Goal: Task Accomplishment & Management: Manage account settings

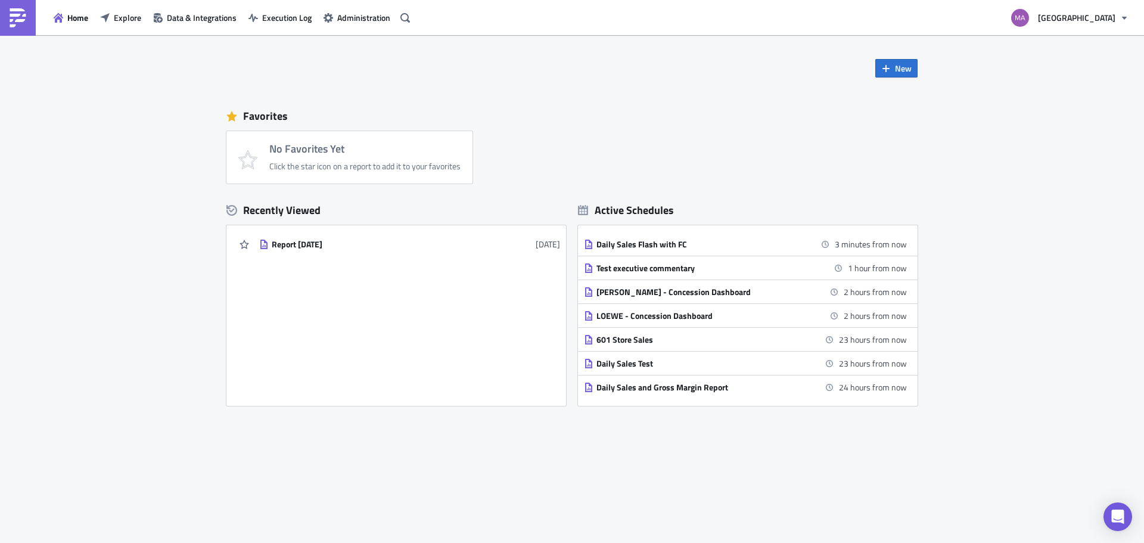
click at [249, 116] on div "Favorites" at bounding box center [571, 116] width 691 height 18
click at [294, 115] on div "Favorites" at bounding box center [571, 116] width 691 height 18
click at [1070, 23] on span "[GEOGRAPHIC_DATA]" at bounding box center [1076, 17] width 77 height 13
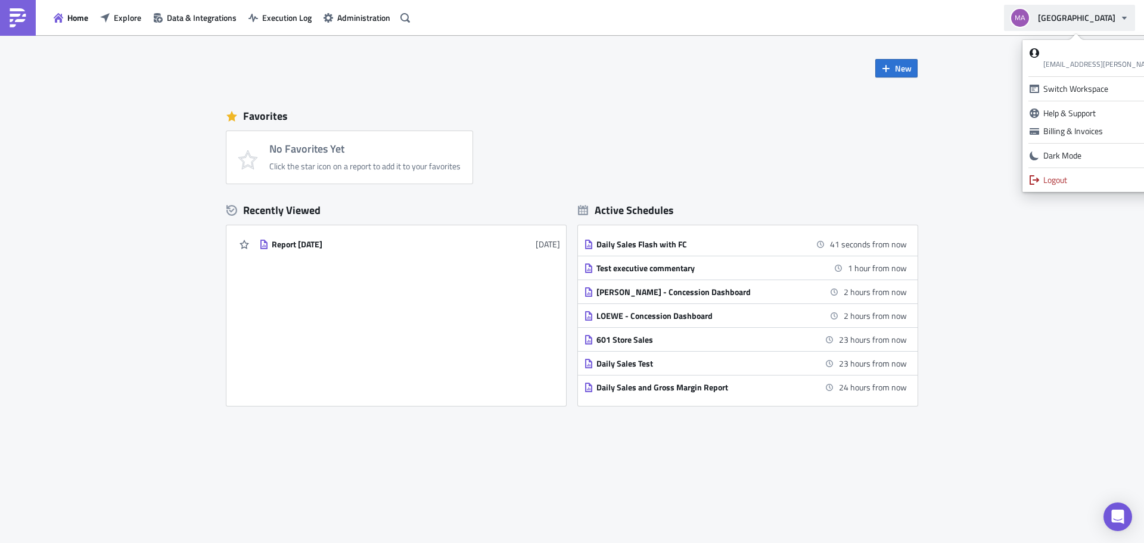
click at [1068, 21] on span "[GEOGRAPHIC_DATA]" at bounding box center [1076, 17] width 77 height 13
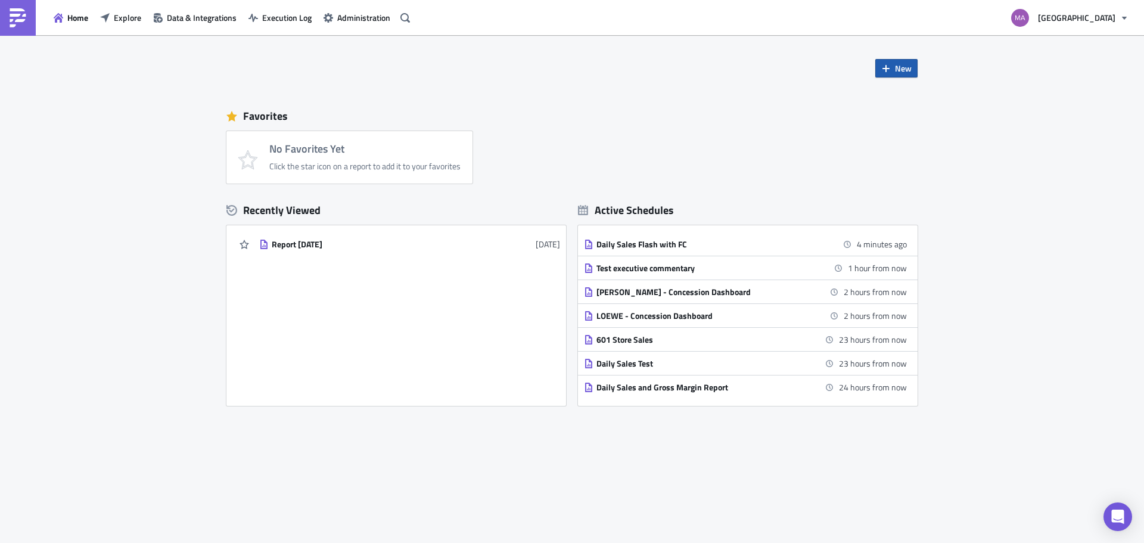
click at [895, 71] on button "New" at bounding box center [896, 68] width 42 height 18
click at [895, 96] on link "Report" at bounding box center [929, 98] width 101 height 18
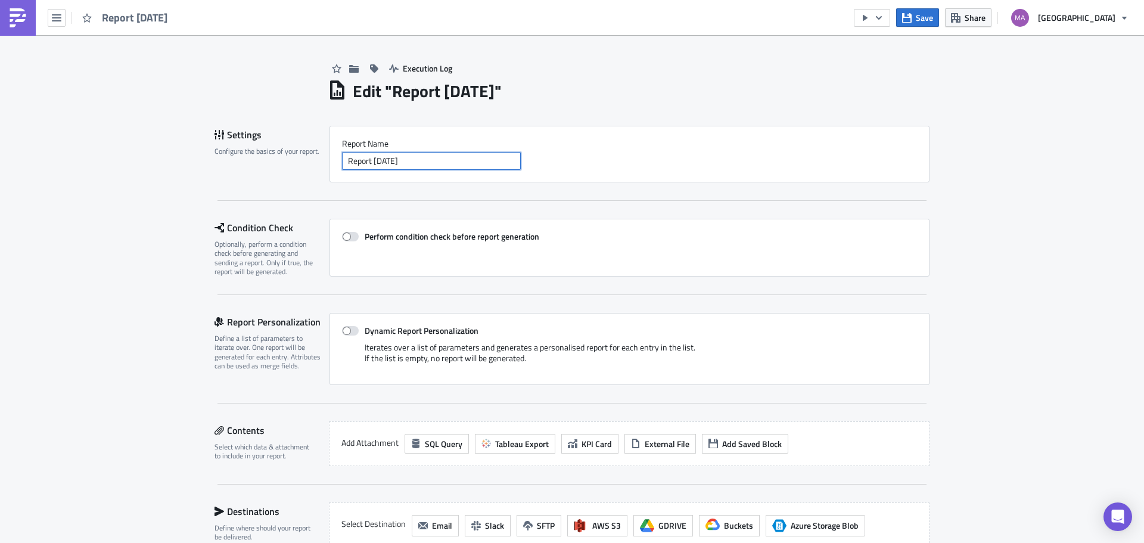
drag, startPoint x: 421, startPoint y: 160, endPoint x: 179, endPoint y: 193, distance: 244.2
click at [179, 193] on div "Execution Log Edit " Report [DATE] " Settings Configure the basics of your repo…" at bounding box center [572, 402] width 1144 height 734
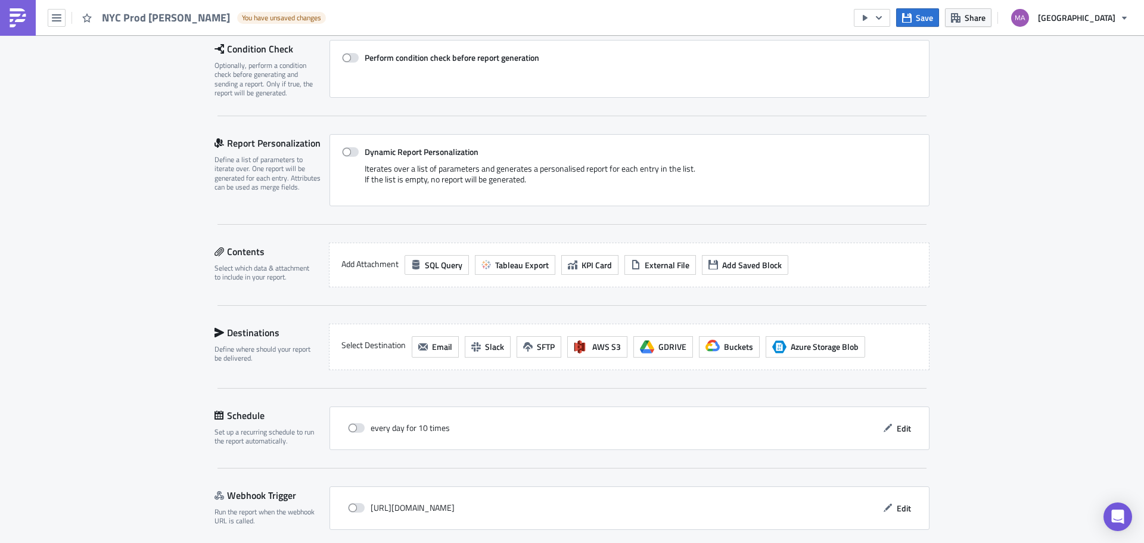
scroll to position [224, 0]
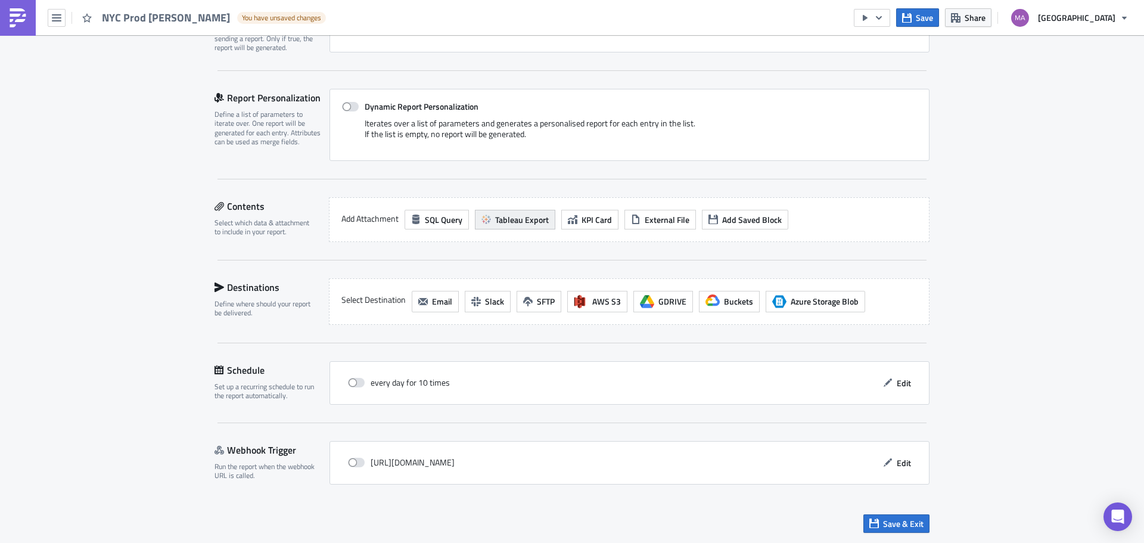
type input "NYC Prod [PERSON_NAME]"
click at [507, 222] on span "Tableau Export" at bounding box center [522, 219] width 54 height 13
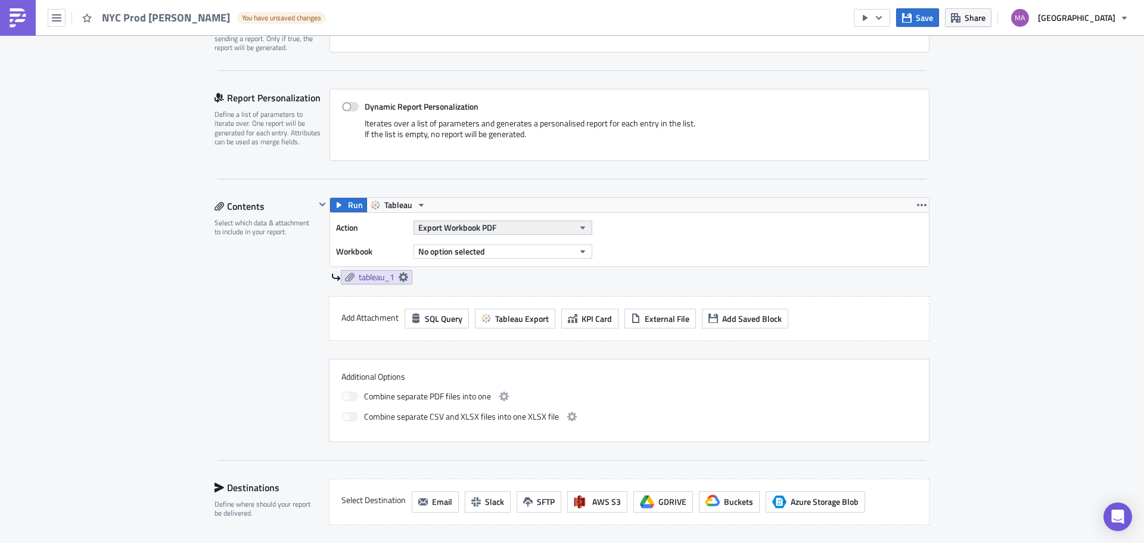
click at [526, 225] on button "Export Workbook PDF" at bounding box center [503, 228] width 179 height 14
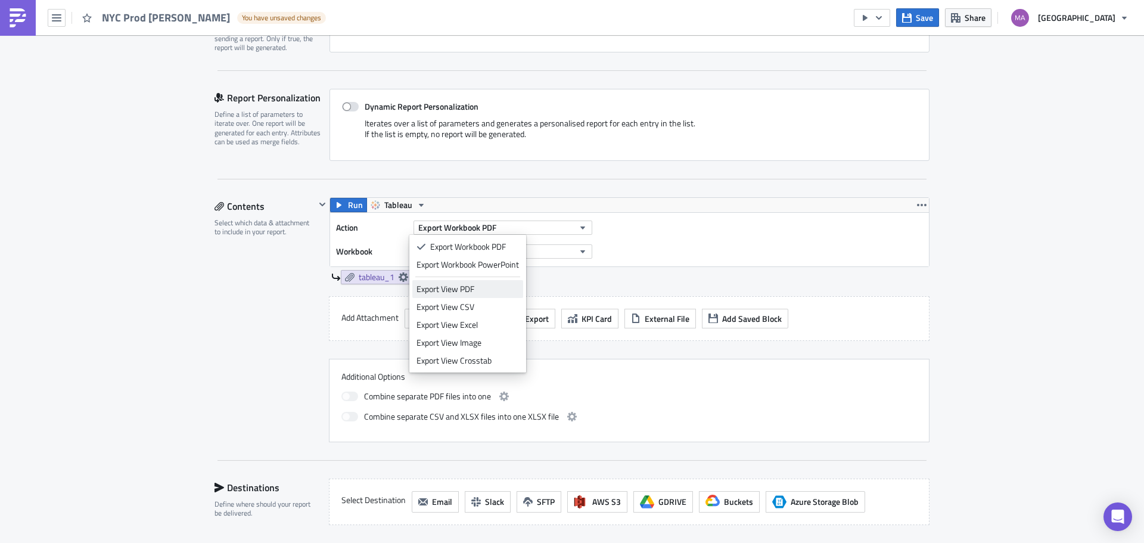
click at [486, 292] on div "Export View PDF" at bounding box center [468, 289] width 103 height 12
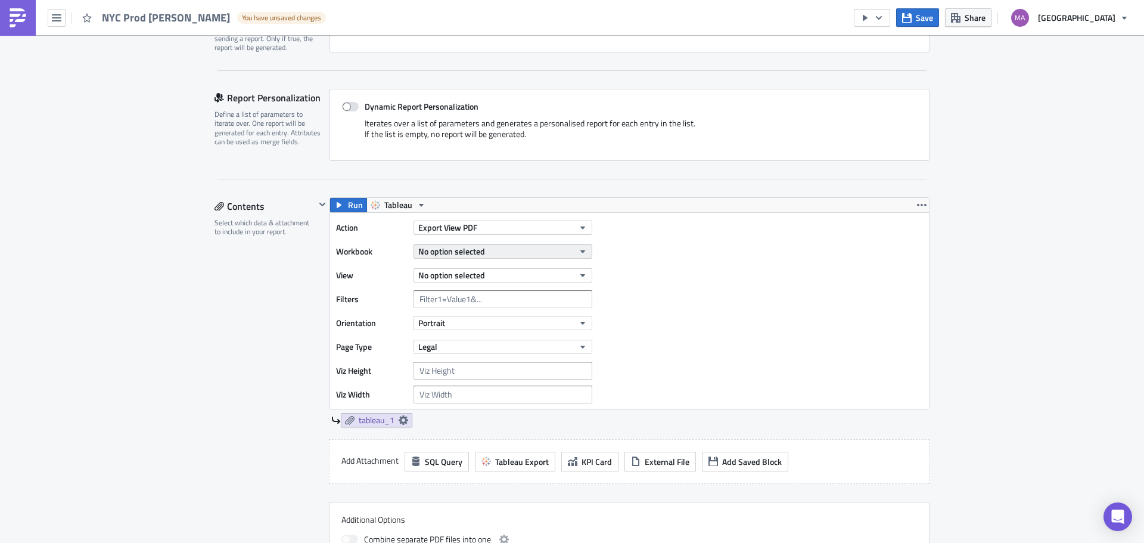
click at [476, 256] on span "No option selected" at bounding box center [451, 251] width 67 height 13
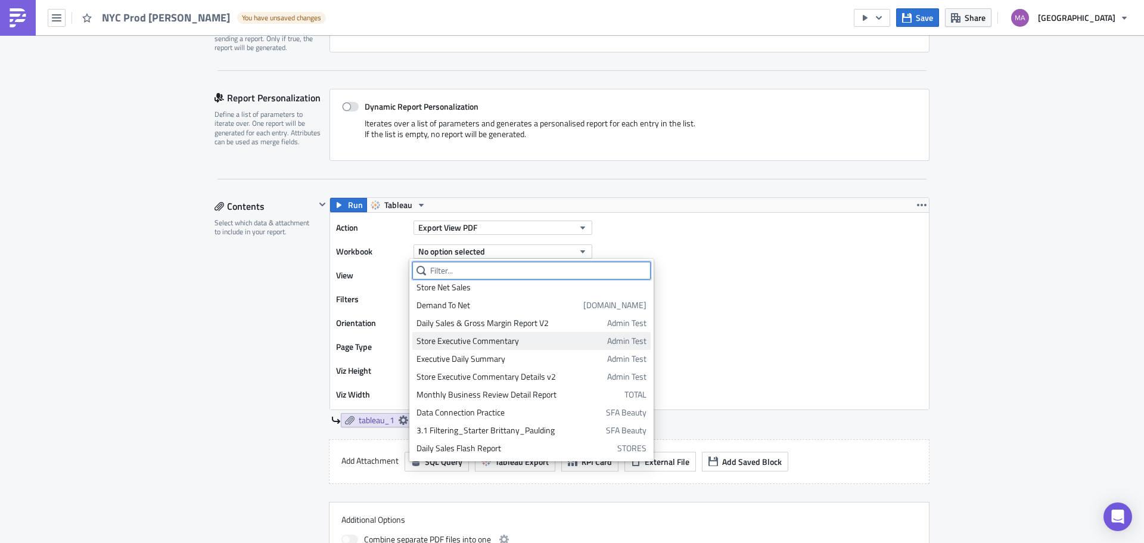
scroll to position [0, 0]
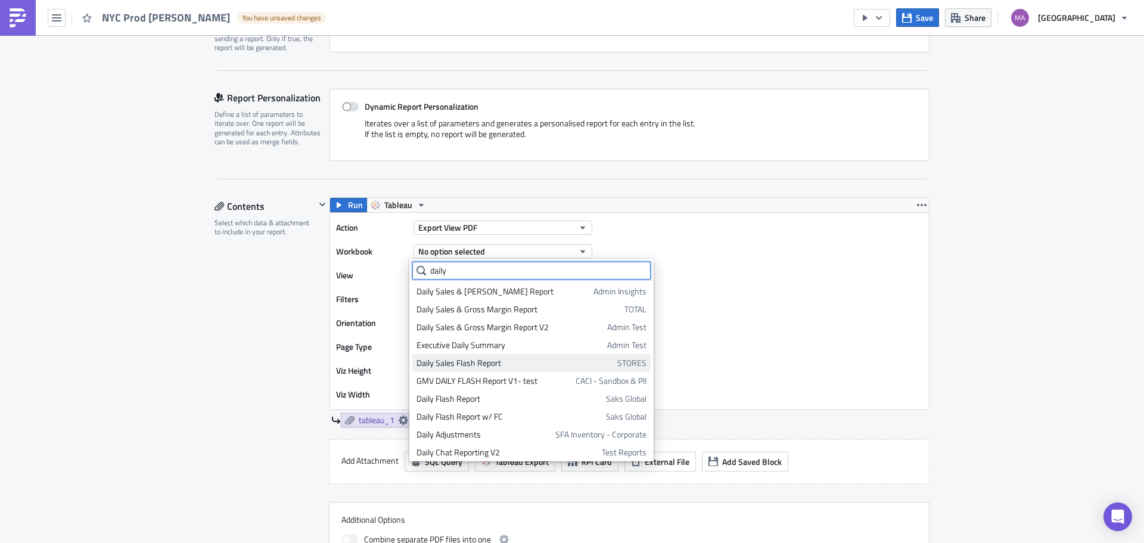
type input "daily"
click at [462, 367] on div "Daily Sales Flash Report" at bounding box center [515, 363] width 197 height 12
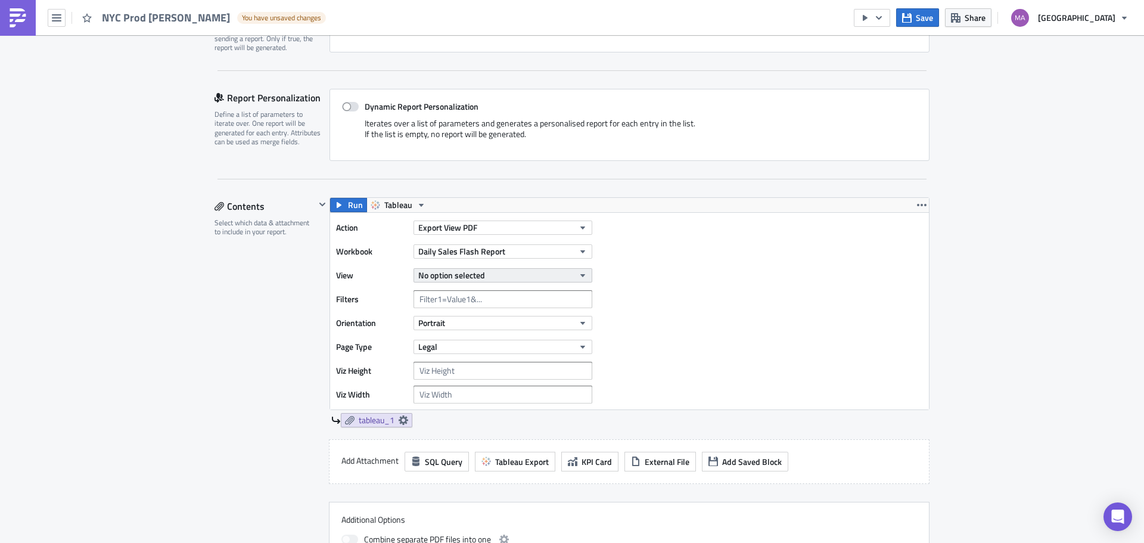
click at [503, 279] on button "No option selected" at bounding box center [503, 275] width 179 height 14
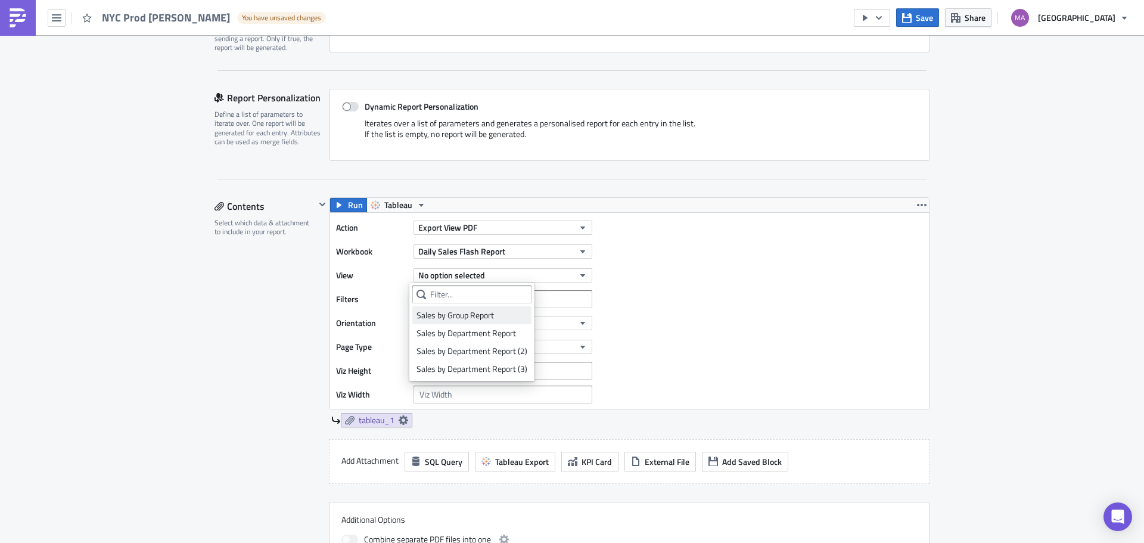
click at [477, 316] on div "Sales by Group Report" at bounding box center [472, 315] width 111 height 12
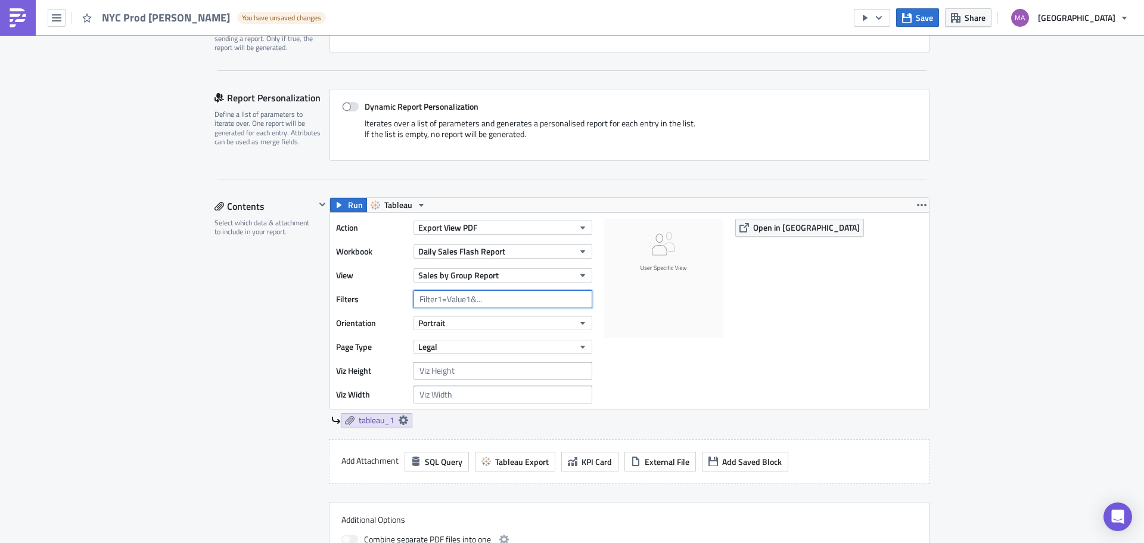
click at [492, 297] on input "text" at bounding box center [503, 299] width 179 height 18
click at [480, 320] on button "Portrait" at bounding box center [503, 323] width 179 height 14
click at [471, 351] on link "Landscape" at bounding box center [465, 360] width 107 height 18
click at [471, 341] on button "Legal" at bounding box center [503, 347] width 179 height 14
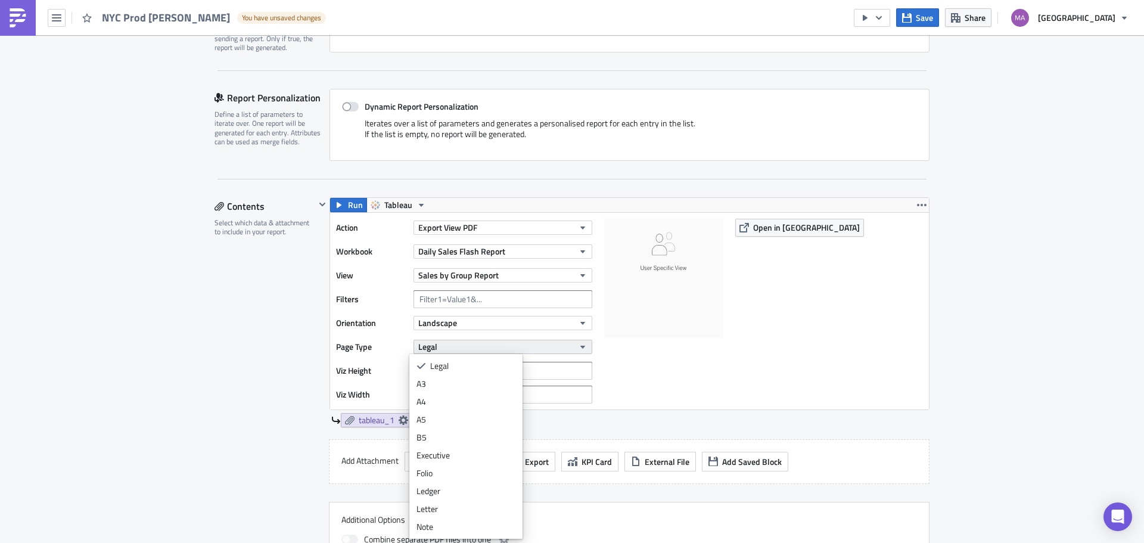
click at [471, 341] on button "Legal" at bounding box center [503, 347] width 179 height 14
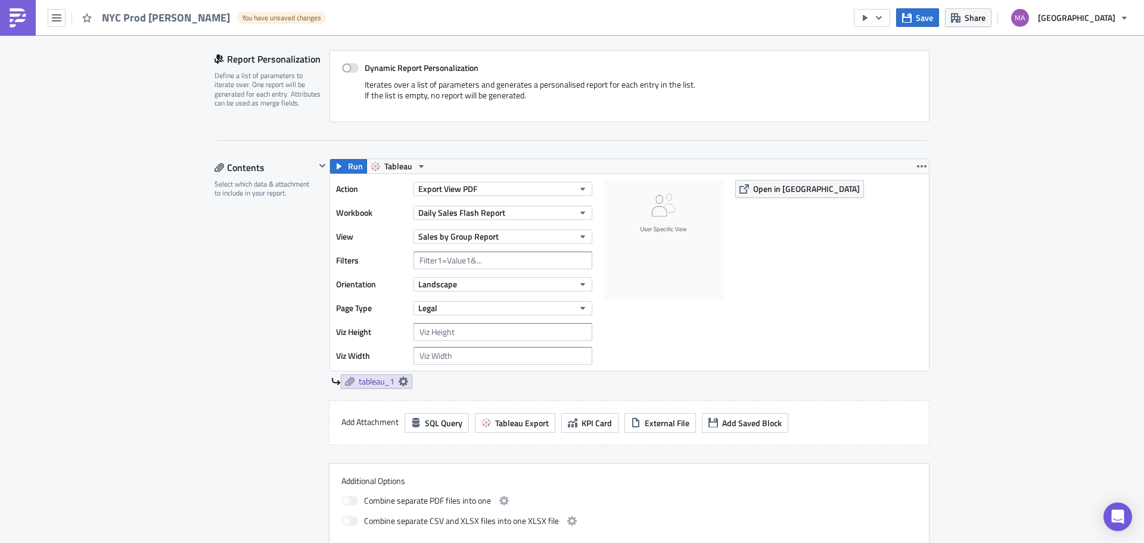
scroll to position [284, 0]
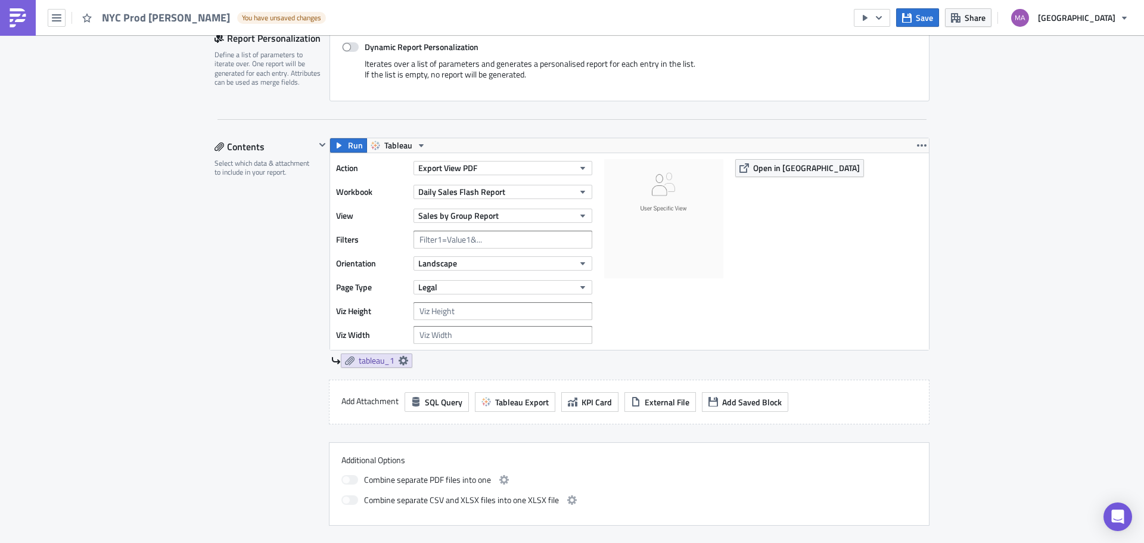
click at [927, 147] on div "Execution Log Edit " NYC Prod Bobbi " Draft Settings Configure the basics of yo…" at bounding box center [572, 289] width 739 height 1077
click at [925, 145] on div "Run Tableau Action Export View PDF Workbook Daily Sales Flash Report View Sales…" at bounding box center [630, 244] width 600 height 213
click at [917, 143] on icon "button" at bounding box center [922, 146] width 10 height 10
click at [905, 172] on div "Duplicate" at bounding box center [924, 173] width 79 height 12
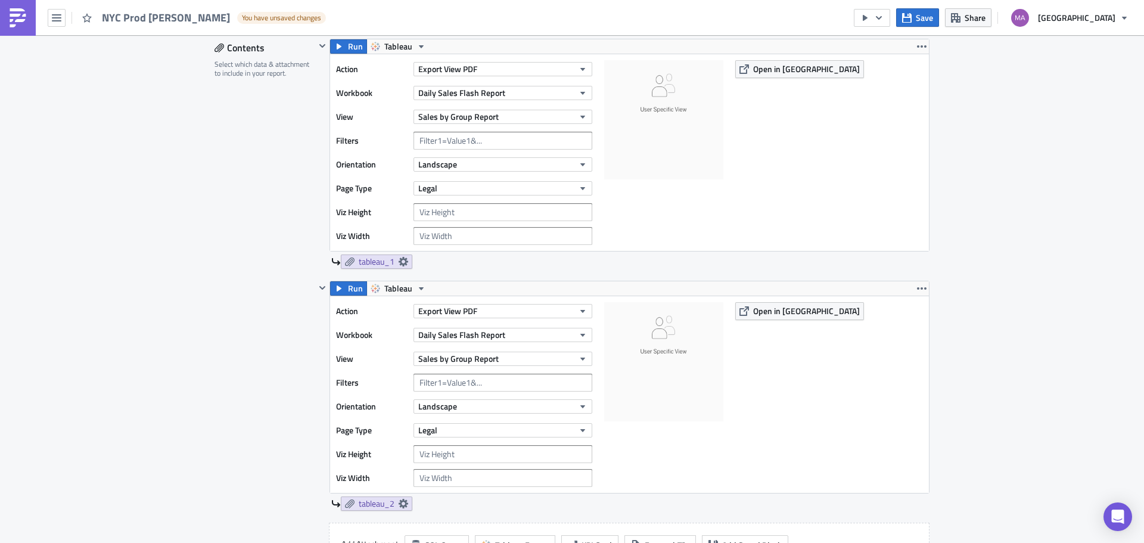
scroll to position [403, 0]
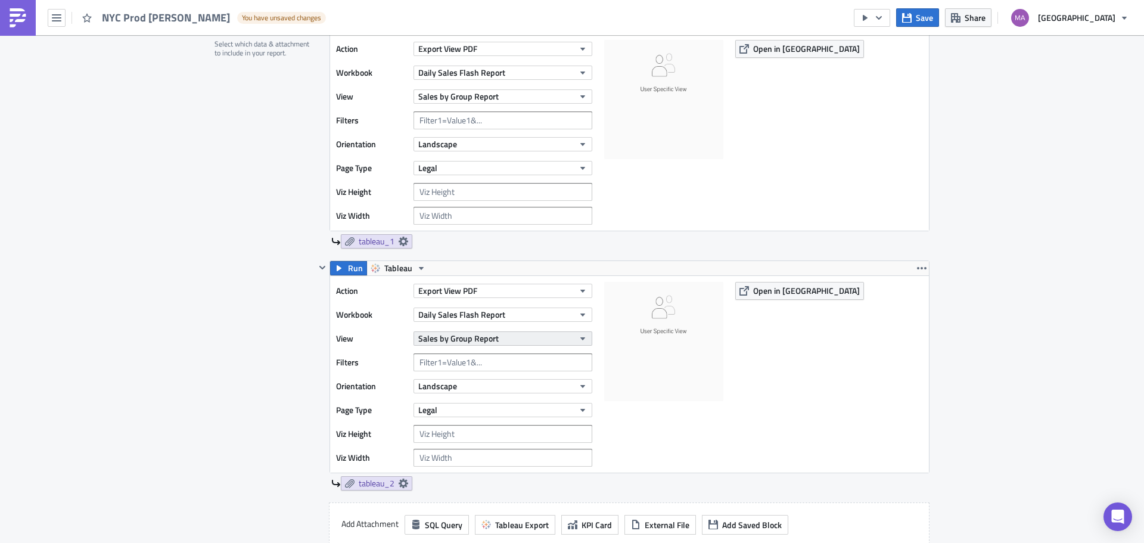
click at [480, 336] on span "Sales by Group Report" at bounding box center [458, 338] width 80 height 13
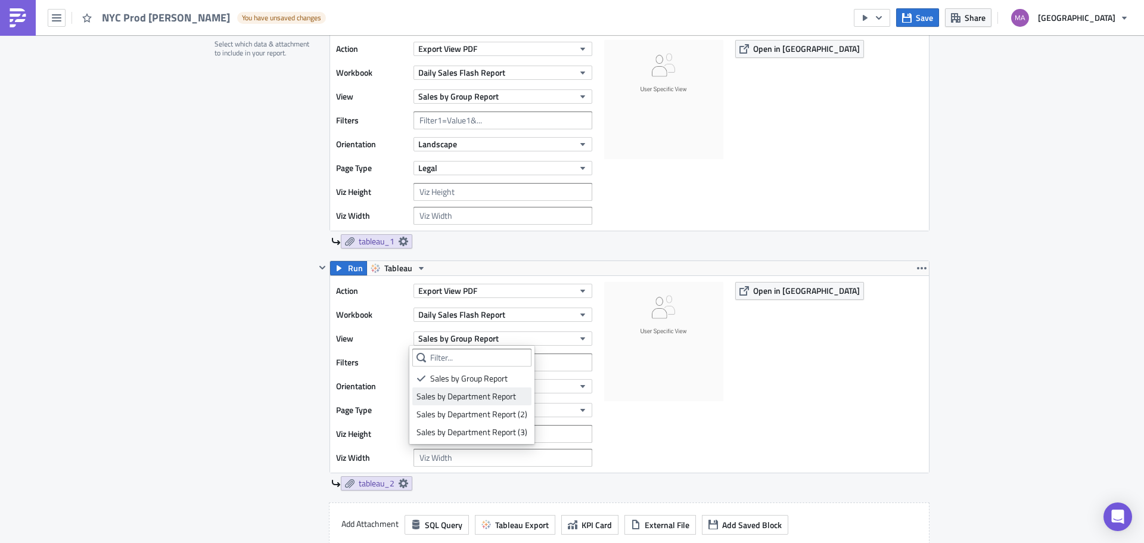
click at [465, 399] on div "Sales by Department Report" at bounding box center [472, 396] width 111 height 12
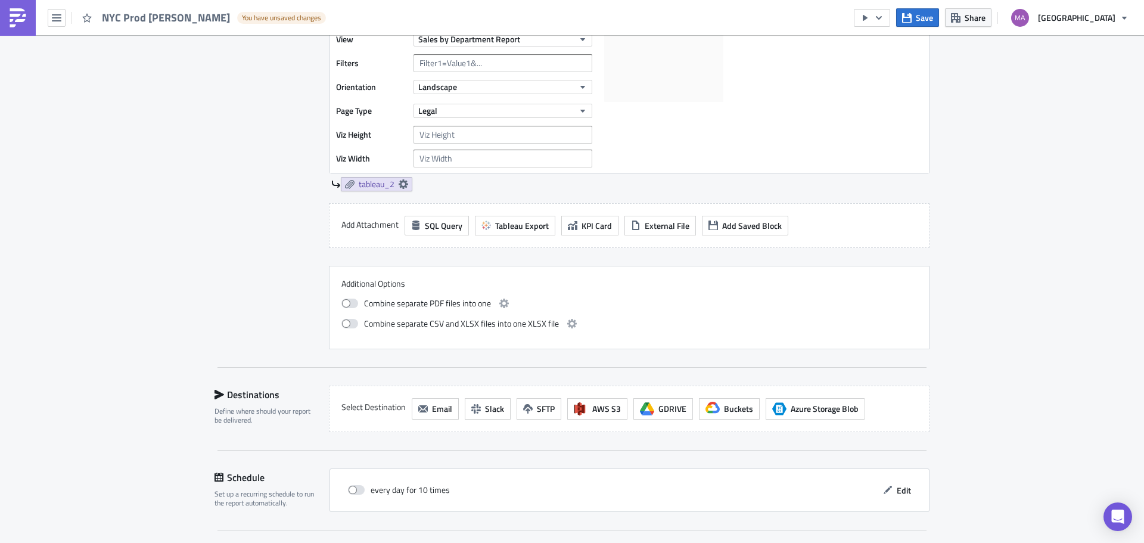
scroll to position [760, 0]
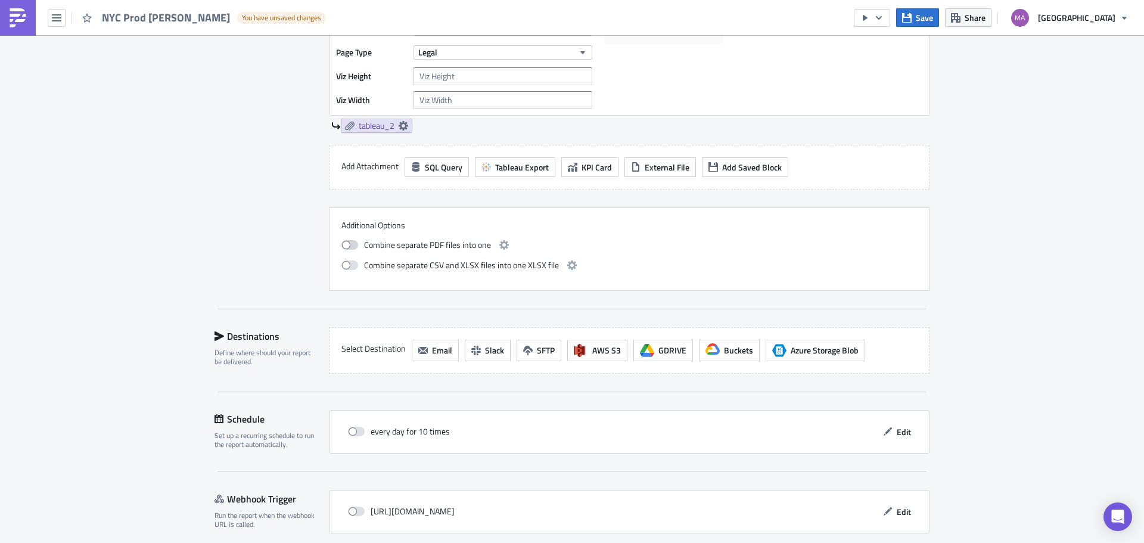
click at [344, 247] on span at bounding box center [349, 245] width 17 height 10
click at [344, 247] on input "checkbox" at bounding box center [348, 244] width 8 height 8
checkbox input "true"
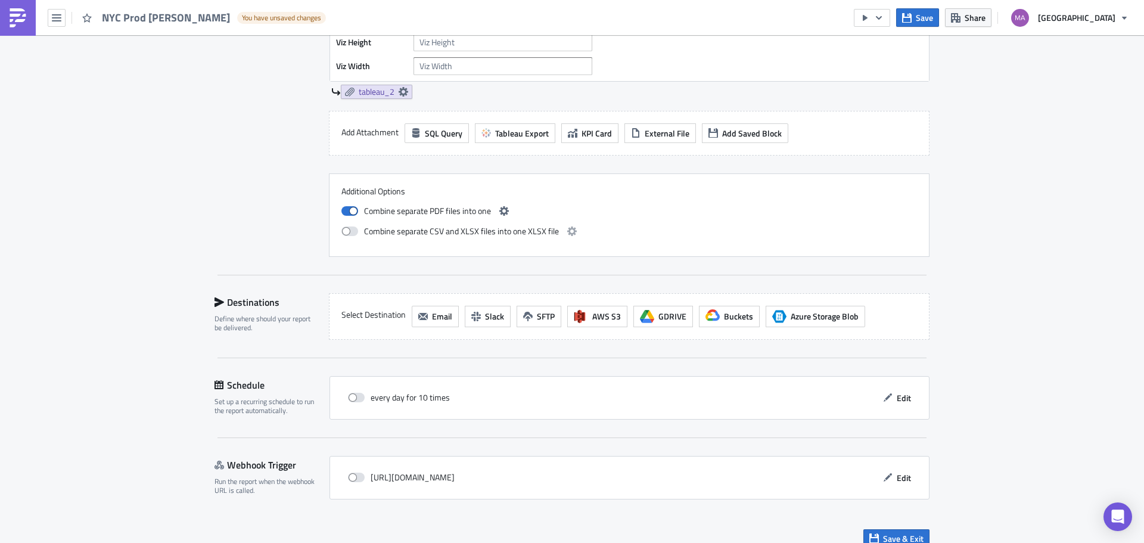
scroll to position [809, 0]
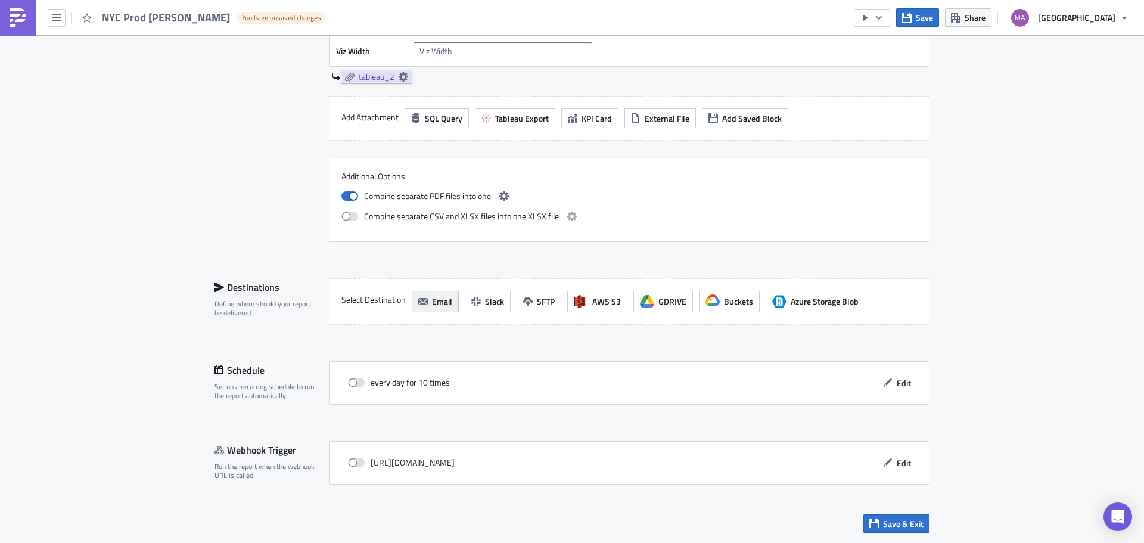
click at [417, 307] on button "Email" at bounding box center [435, 301] width 47 height 21
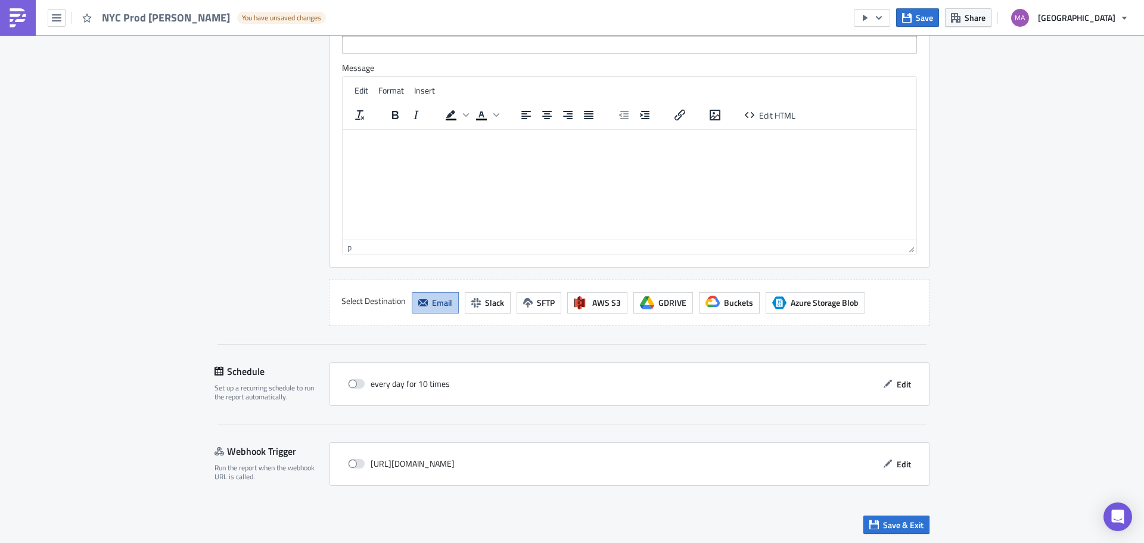
scroll to position [1288, 0]
click at [897, 381] on span "Edit" at bounding box center [904, 383] width 14 height 13
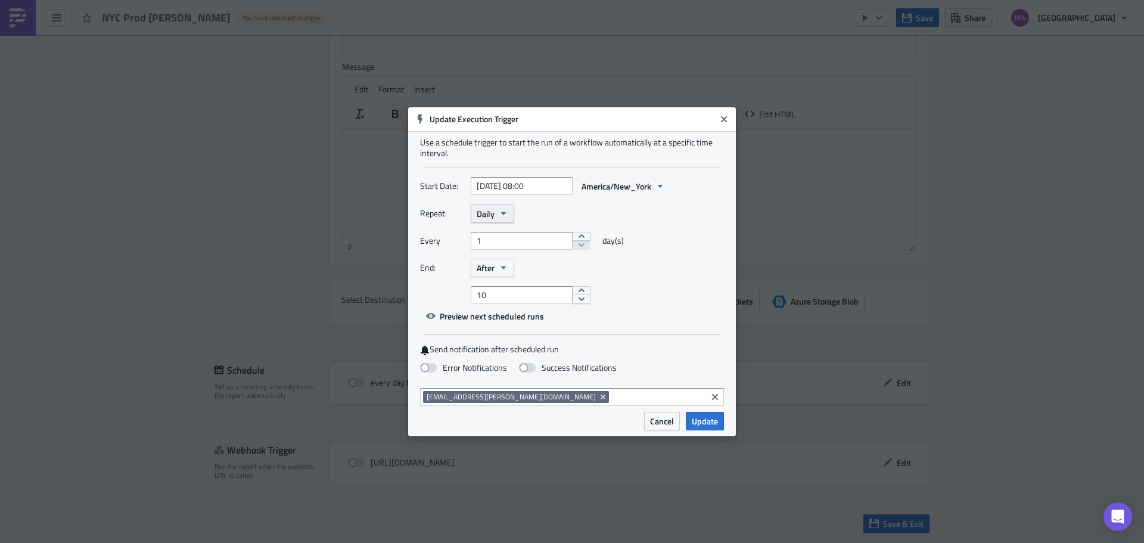
click at [492, 218] on span "Daily" at bounding box center [486, 213] width 18 height 13
click at [517, 260] on link "Monthly" at bounding box center [527, 253] width 107 height 18
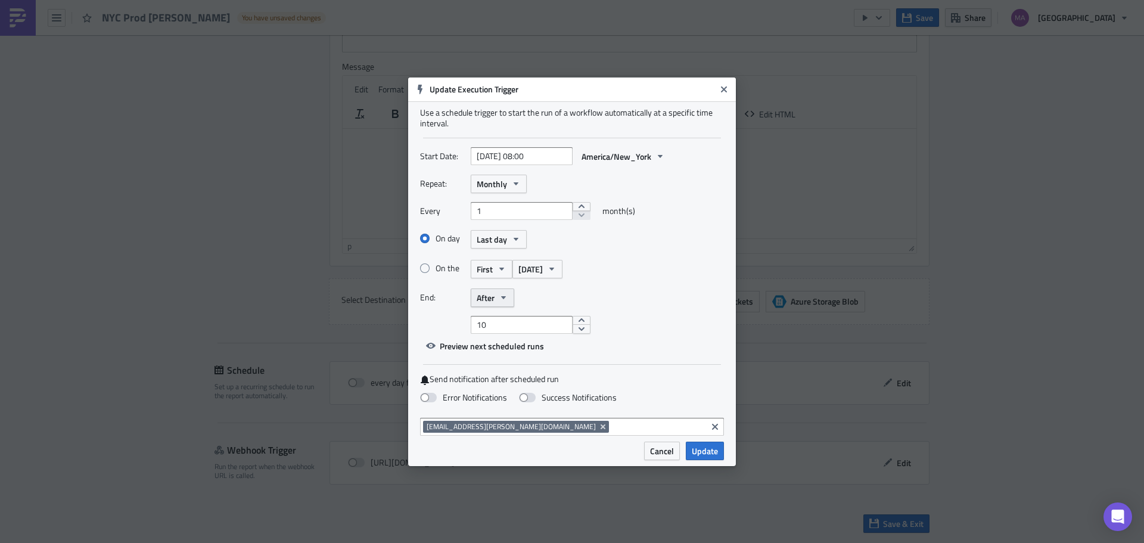
click at [490, 293] on span "After" at bounding box center [486, 297] width 18 height 13
click at [493, 300] on span "After" at bounding box center [486, 297] width 18 height 13
click at [504, 326] on link "Never" at bounding box center [527, 319] width 107 height 18
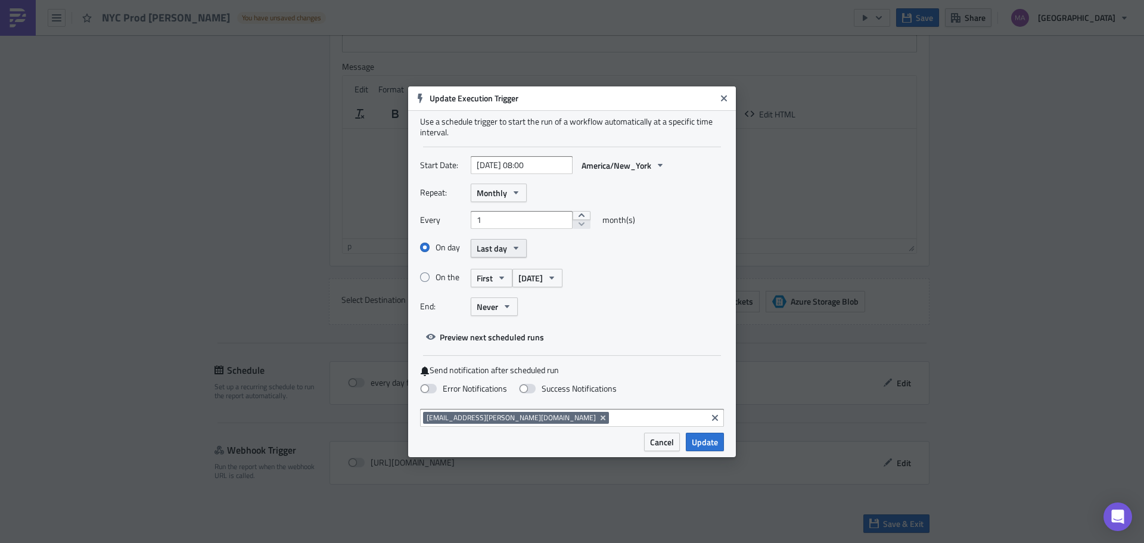
click at [481, 249] on span "Last day" at bounding box center [492, 248] width 30 height 13
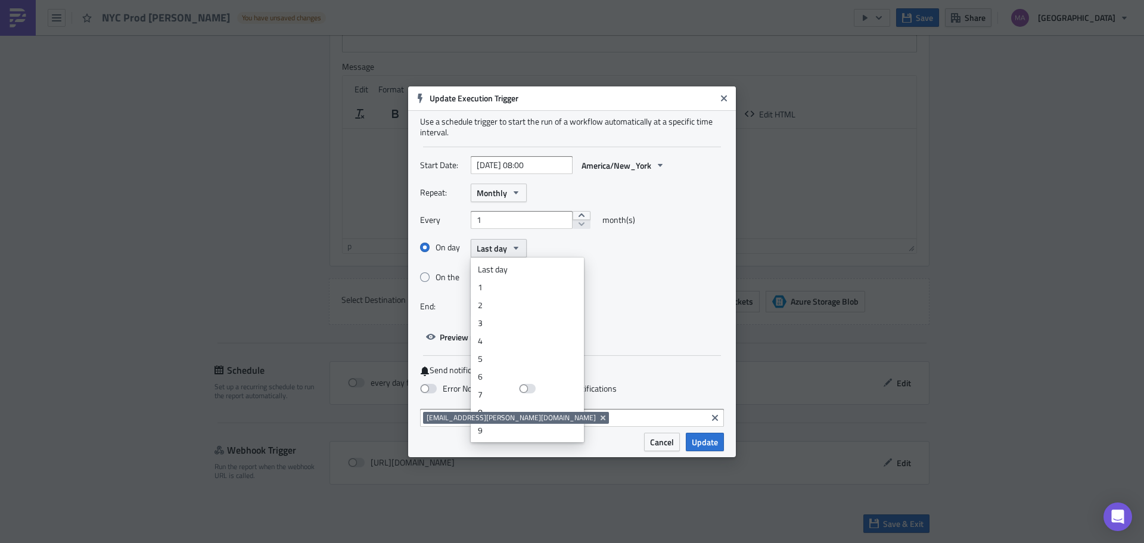
click at [481, 249] on span "Last day" at bounding box center [492, 248] width 30 height 13
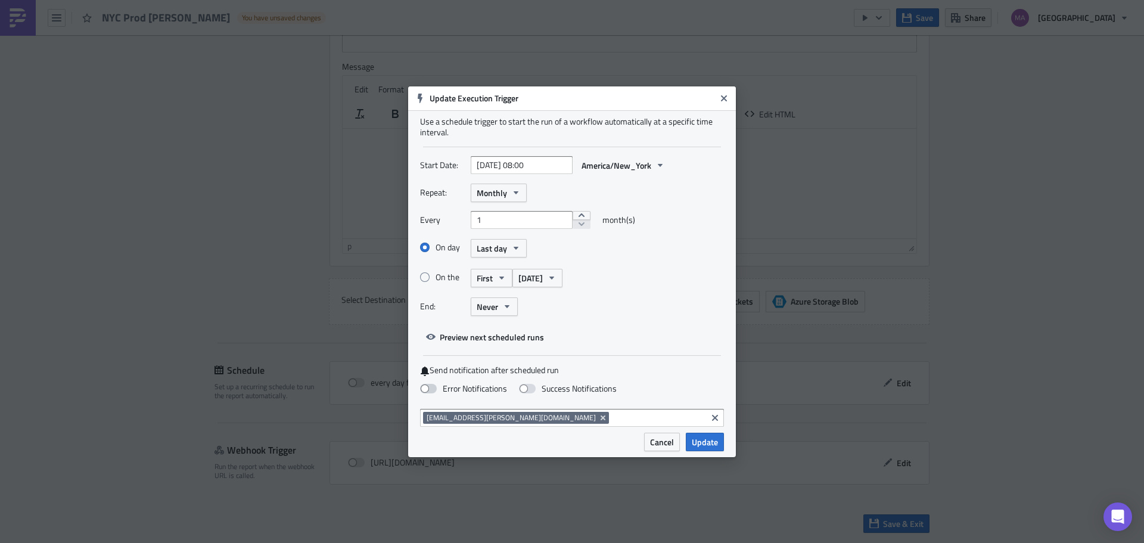
click at [433, 390] on span at bounding box center [428, 389] width 17 height 10
click at [10, 10] on input "Error Notifications" at bounding box center [6, 6] width 8 height 8
checkbox input "true"
click at [533, 391] on span at bounding box center [527, 389] width 17 height 10
click at [10, 10] on input "Success Notifications" at bounding box center [6, 6] width 8 height 8
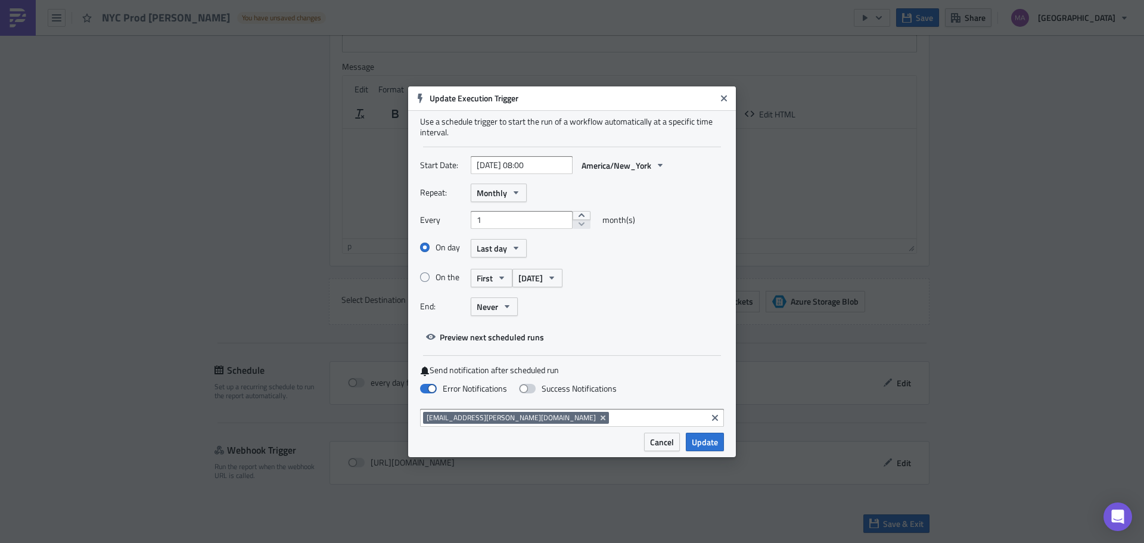
checkbox input "true"
drag, startPoint x: 710, startPoint y: 442, endPoint x: 707, endPoint y: 431, distance: 11.1
click at [697, 412] on div "Update Execution Trigger Use a schedule trigger to start the run of a workflow …" at bounding box center [572, 271] width 328 height 371
click at [709, 437] on span "Update" at bounding box center [705, 442] width 26 height 13
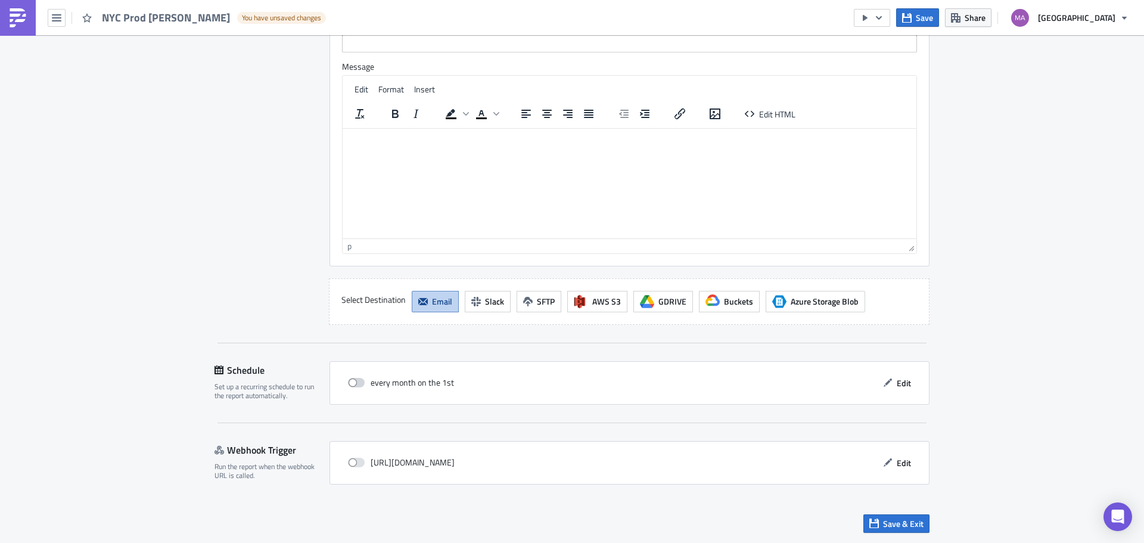
click at [351, 381] on span at bounding box center [356, 383] width 17 height 10
click at [351, 381] on input "checkbox" at bounding box center [354, 383] width 8 height 8
checkbox input "true"
click at [903, 523] on span "Save & Exit" at bounding box center [903, 523] width 41 height 13
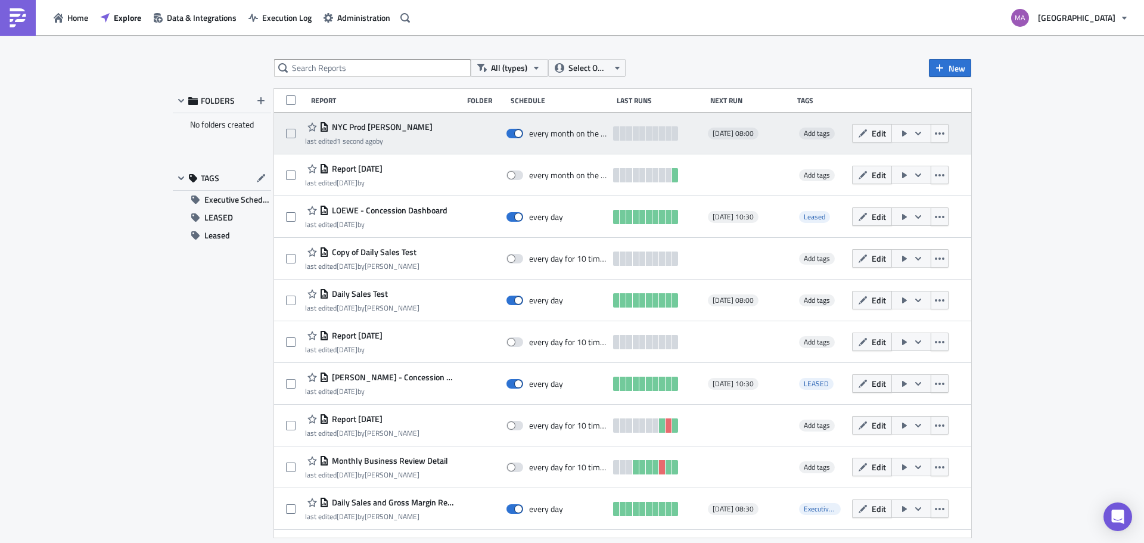
click at [348, 128] on span "NYC Prod [PERSON_NAME]" at bounding box center [381, 127] width 104 height 11
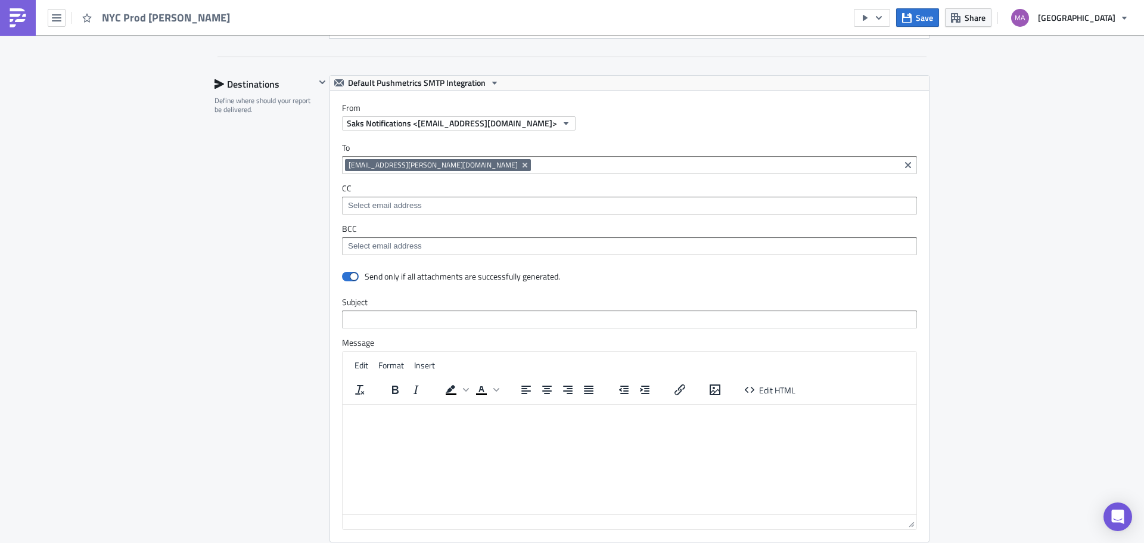
scroll to position [1013, 0]
click at [534, 169] on input at bounding box center [715, 165] width 363 height 12
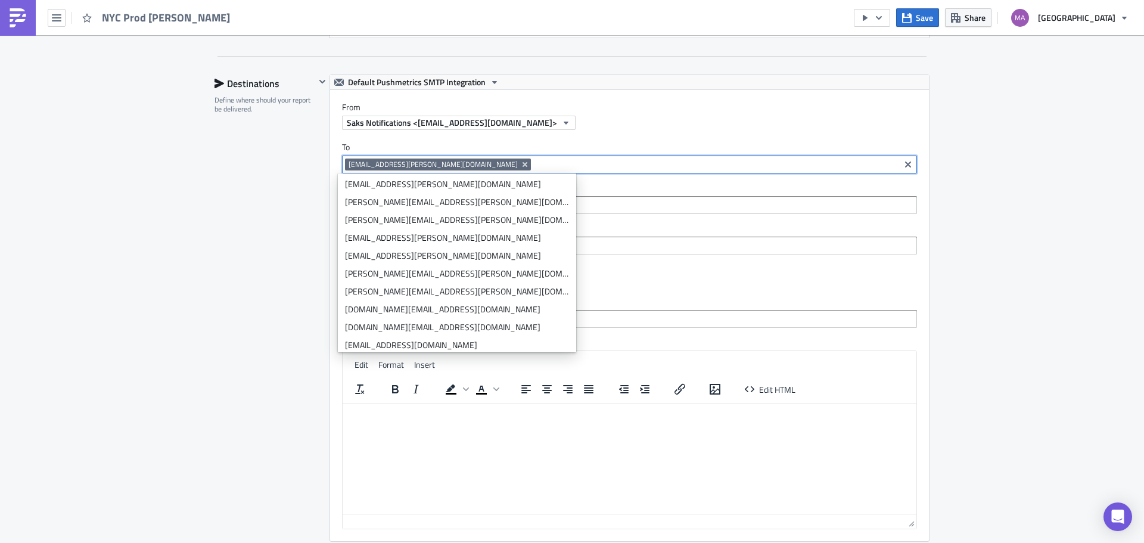
scroll to position [0, 0]
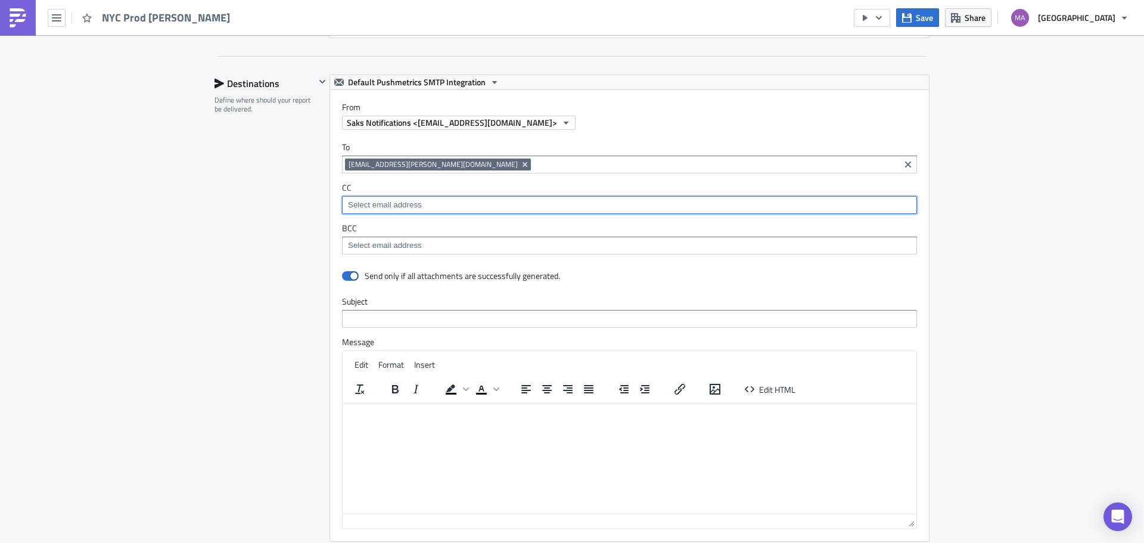
click at [594, 201] on input at bounding box center [629, 205] width 568 height 12
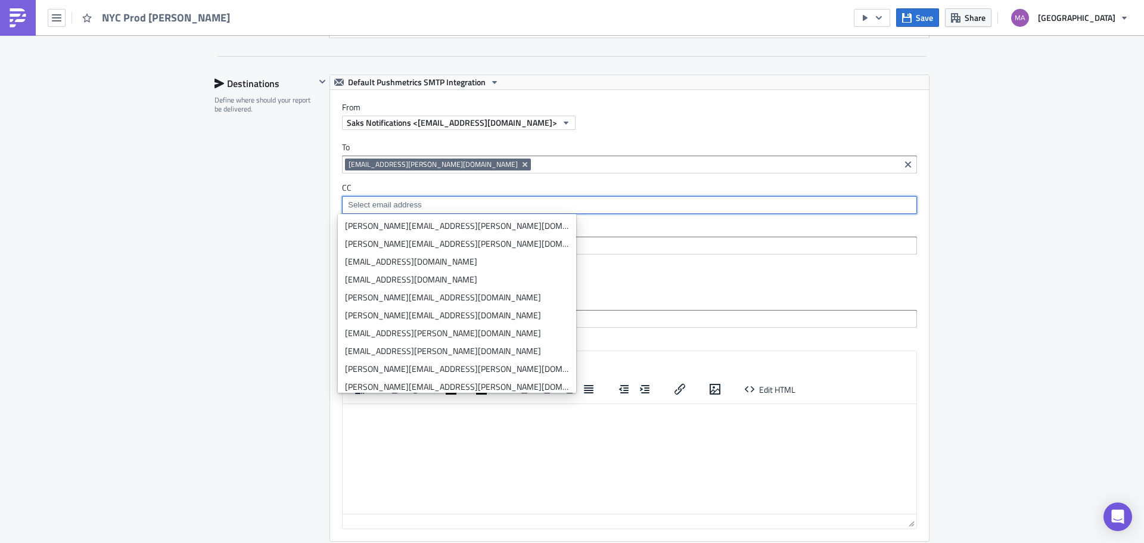
click at [545, 203] on input at bounding box center [629, 205] width 568 height 12
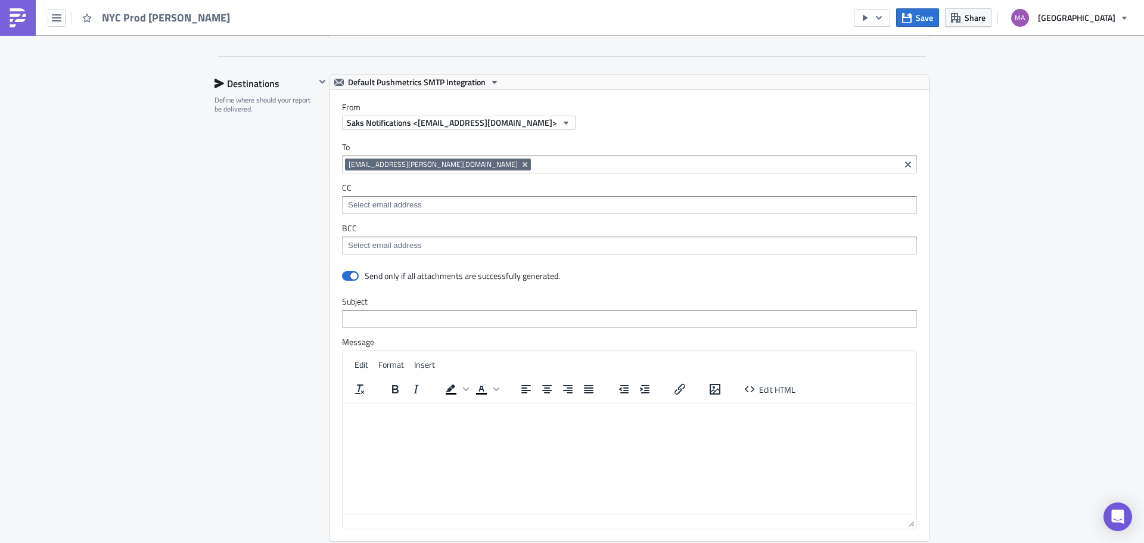
click at [507, 157] on div "maiya.bautista@saks.com" at bounding box center [629, 165] width 575 height 18
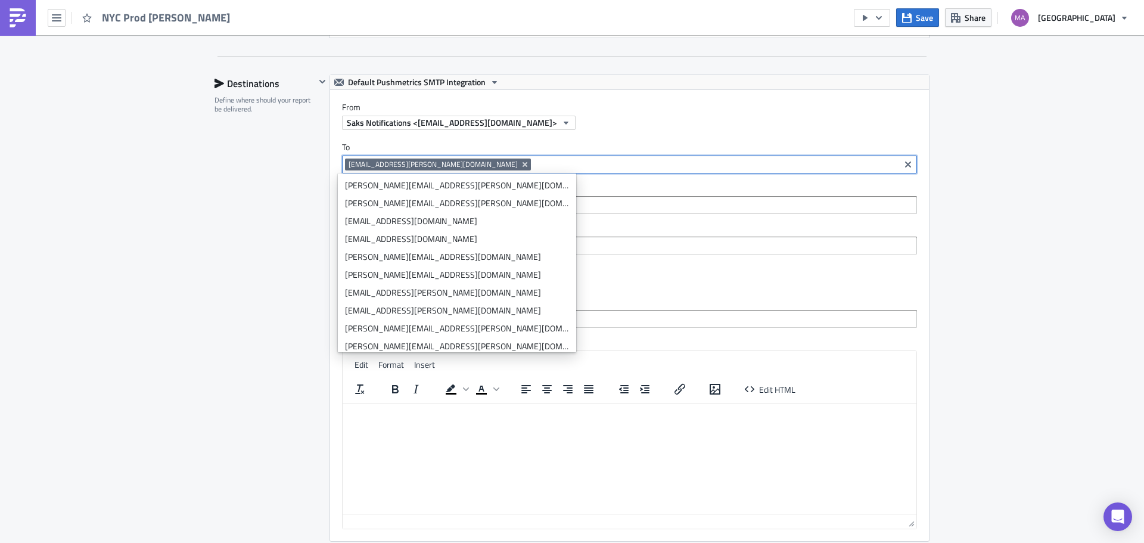
click at [554, 177] on div "To maiya.bautista@saks.com maiya.bautista@saks.com CC BCC" at bounding box center [629, 198] width 599 height 136
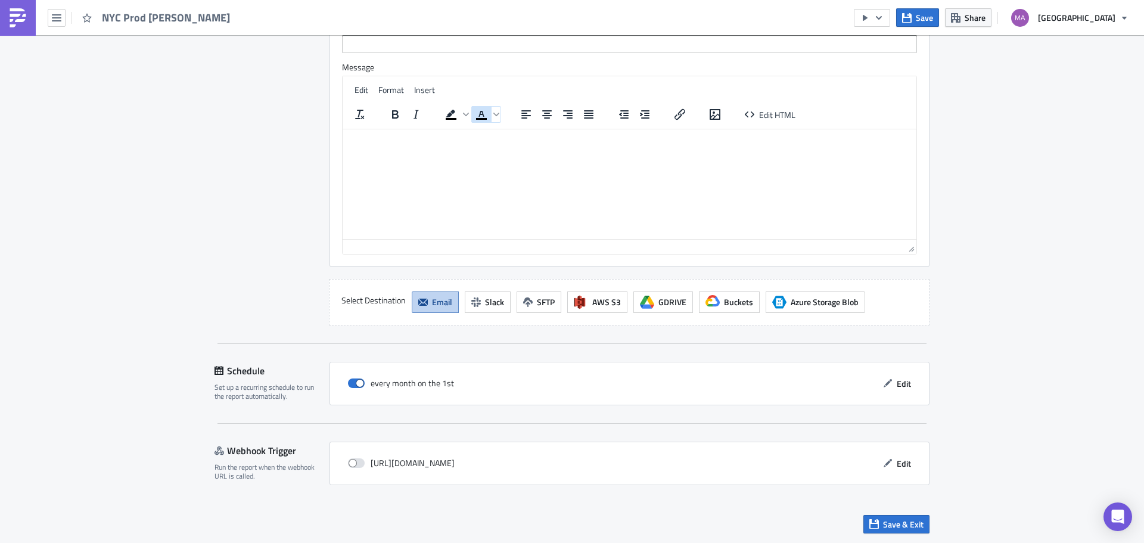
scroll to position [1288, 0]
click at [883, 523] on span "Save & Exit" at bounding box center [903, 523] width 41 height 13
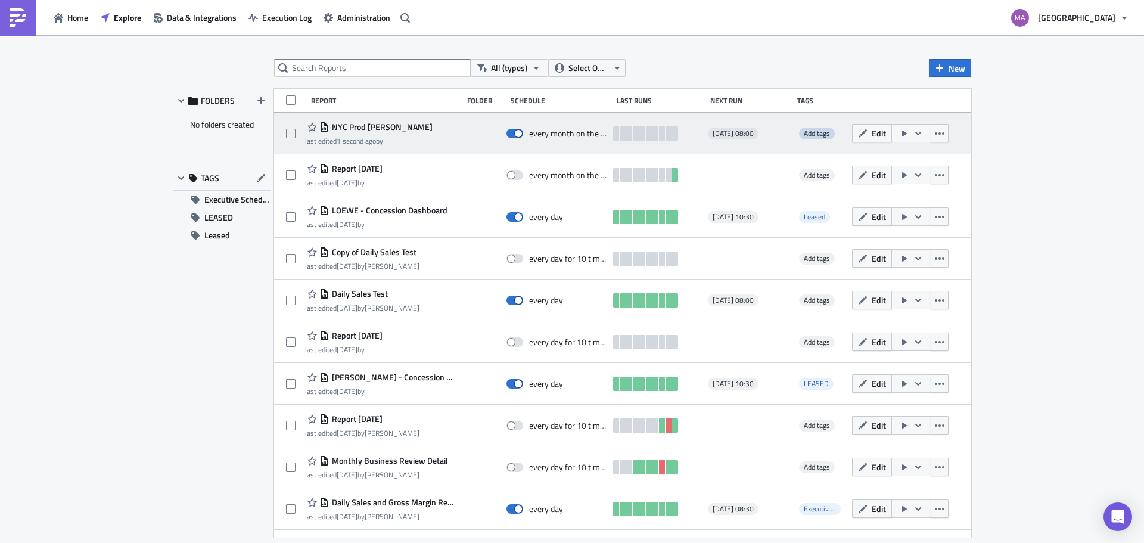
click at [815, 132] on span "Add tags" at bounding box center [817, 133] width 26 height 11
click at [804, 128] on span "Add tags" at bounding box center [817, 133] width 26 height 11
click at [900, 135] on icon "button" at bounding box center [905, 134] width 10 height 10
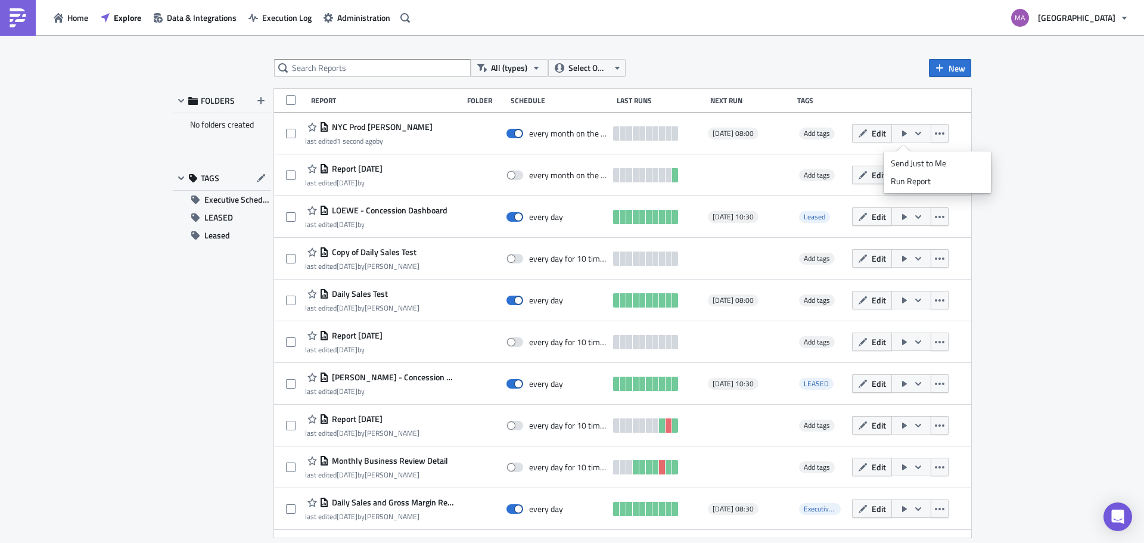
click at [1020, 130] on div "All (types) Select Owner New FOLDERS No folders created TAGS Executive Schedule…" at bounding box center [572, 290] width 1144 height 510
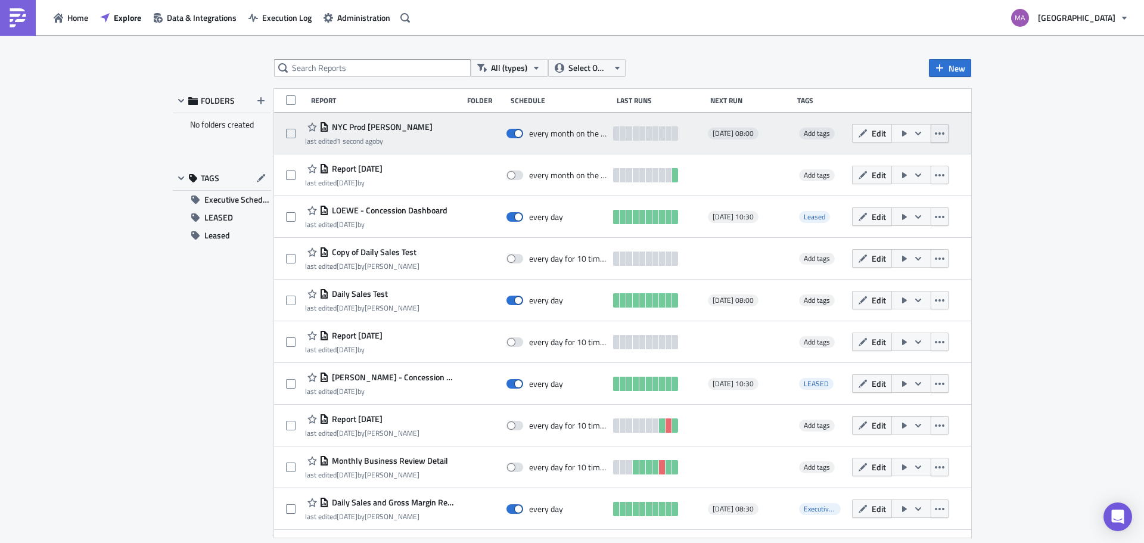
click at [935, 135] on icon "button" at bounding box center [940, 134] width 10 height 10
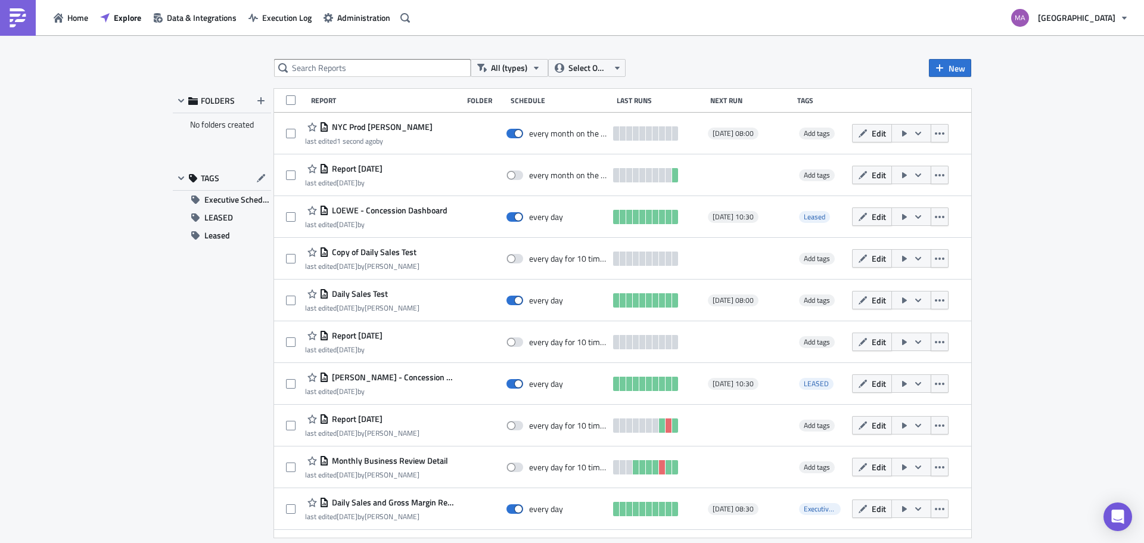
click at [995, 134] on div "All (types) Select Owner New FOLDERS No folders created TAGS Executive Schedule…" at bounding box center [572, 290] width 1144 height 510
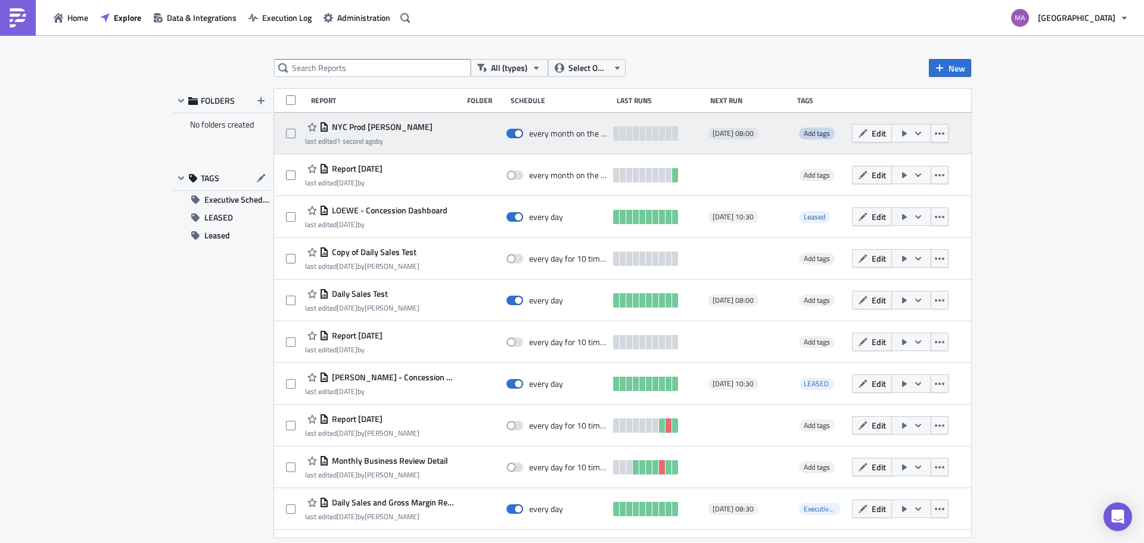
click at [808, 135] on span "Add tags" at bounding box center [817, 133] width 26 height 11
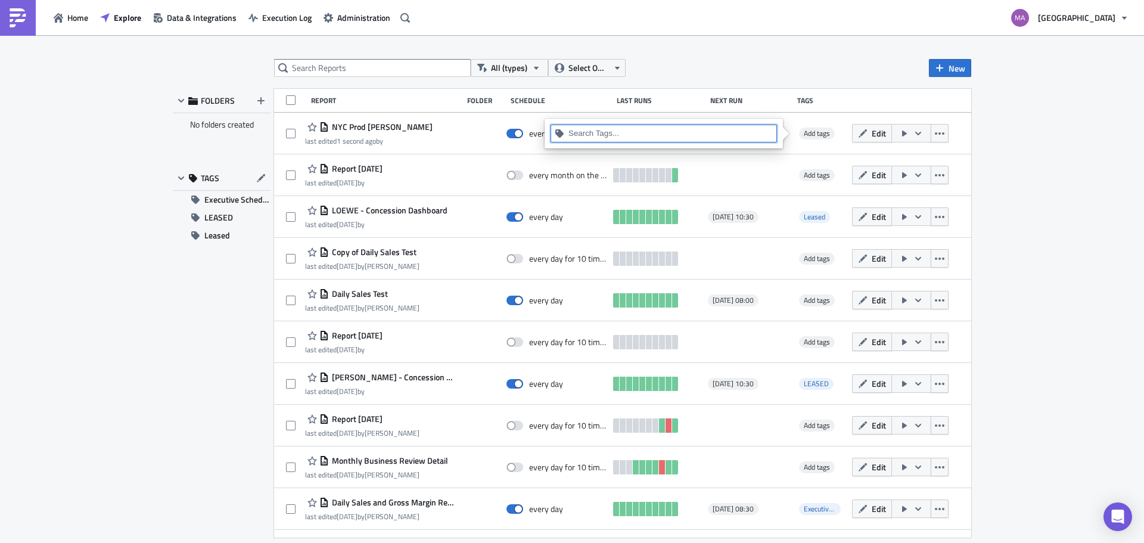
click at [666, 130] on input at bounding box center [671, 134] width 204 height 12
type input "SFA Beauty"
click at [673, 157] on div "Add "SFA Beauty"" at bounding box center [671, 154] width 198 height 12
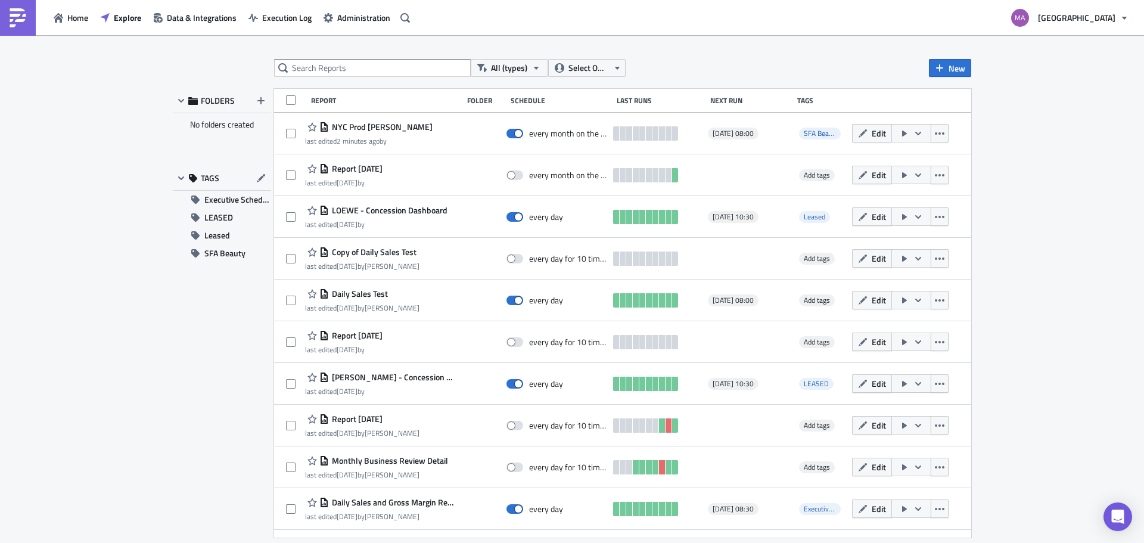
click at [1144, 162] on div "All (types) Select Owner New FOLDERS No folders created TAGS Executive Schedule…" at bounding box center [572, 290] width 1144 height 510
click at [227, 255] on span "SFA Beauty" at bounding box center [224, 253] width 41 height 18
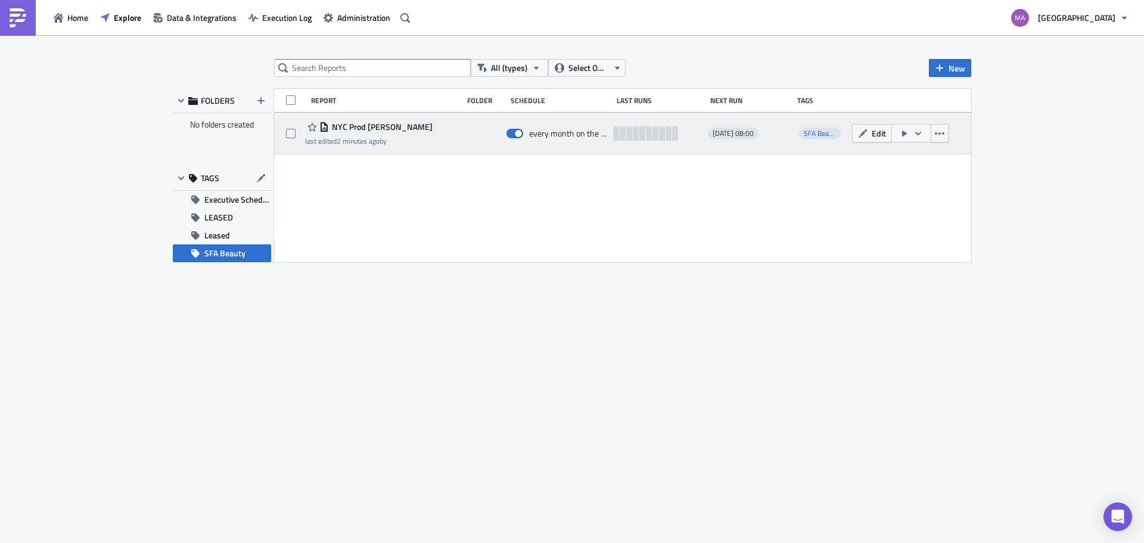
click at [374, 136] on time "2 minutes ago" at bounding box center [358, 140] width 43 height 11
click at [872, 132] on span "Edit" at bounding box center [879, 133] width 14 height 13
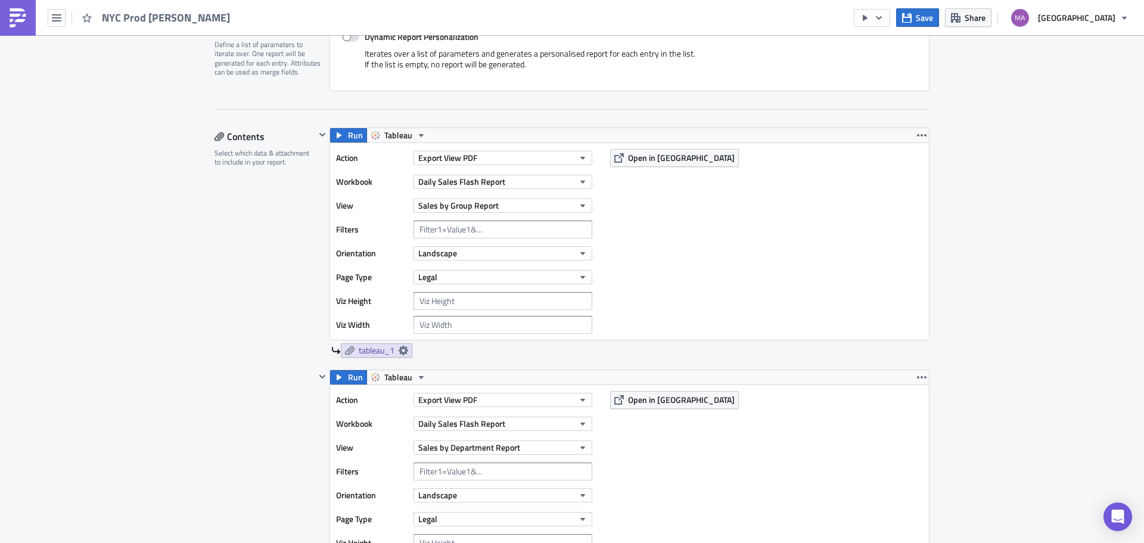
scroll to position [298, 0]
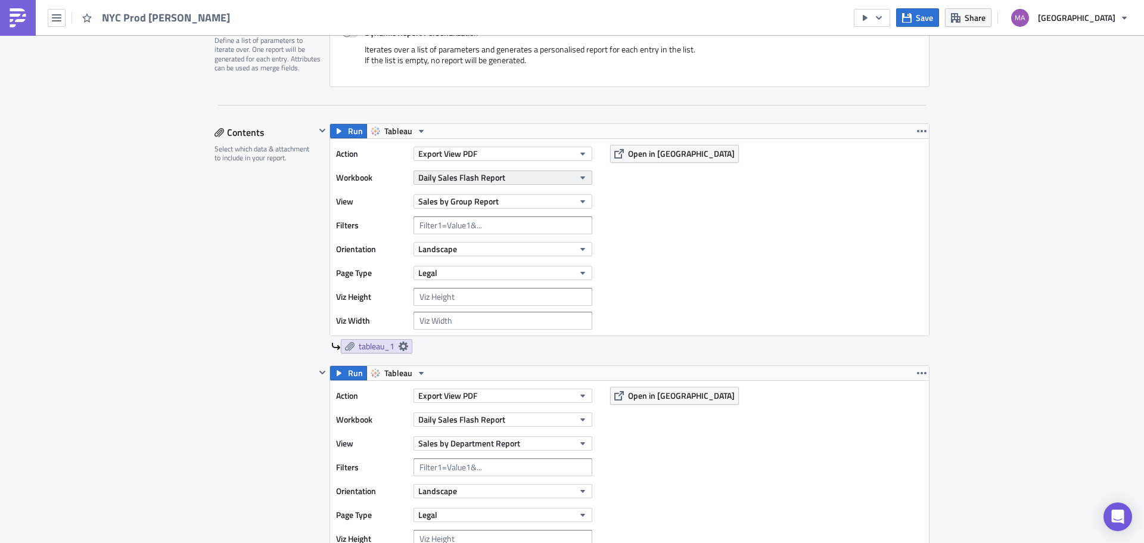
click at [489, 182] on span "Daily Sales Flash Report" at bounding box center [461, 177] width 87 height 13
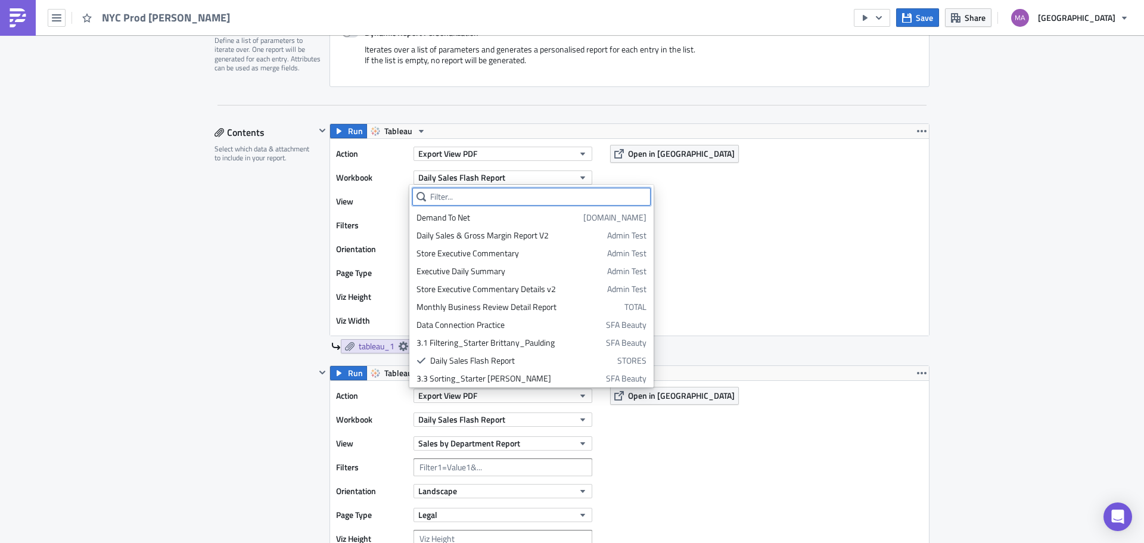
scroll to position [0, 0]
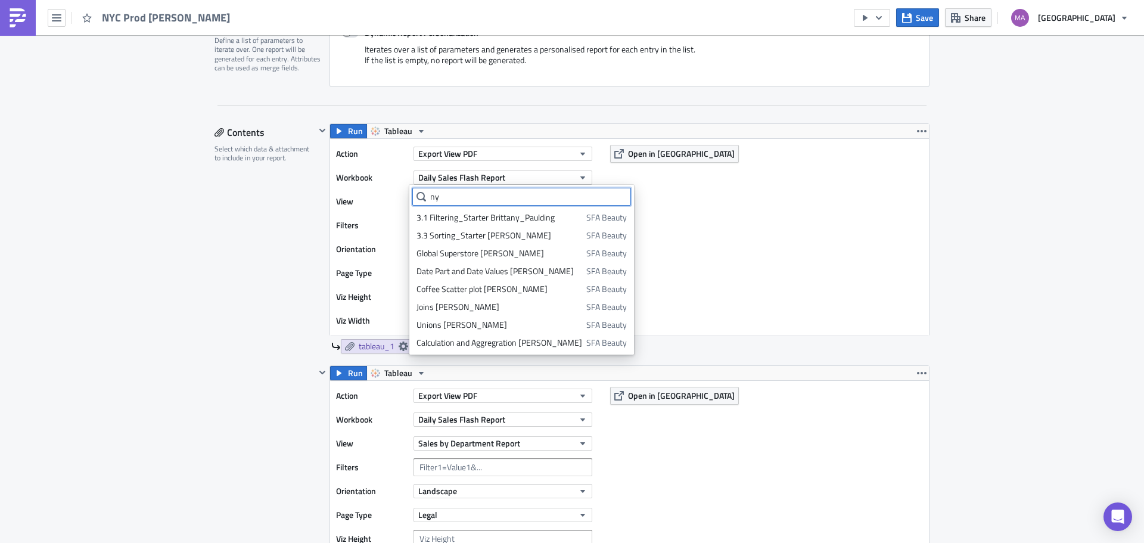
type input "n"
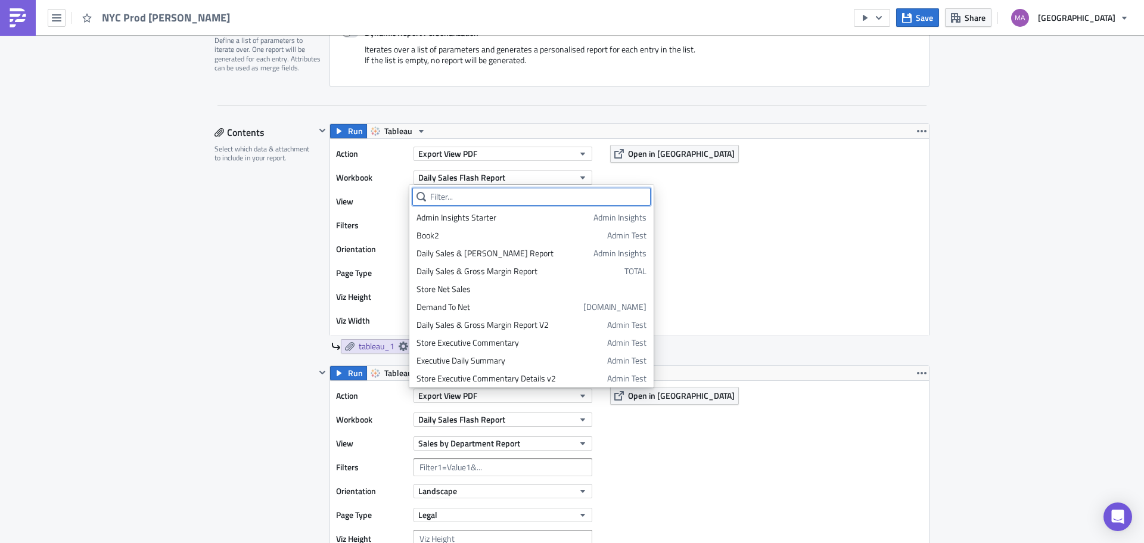
scroll to position [92, 0]
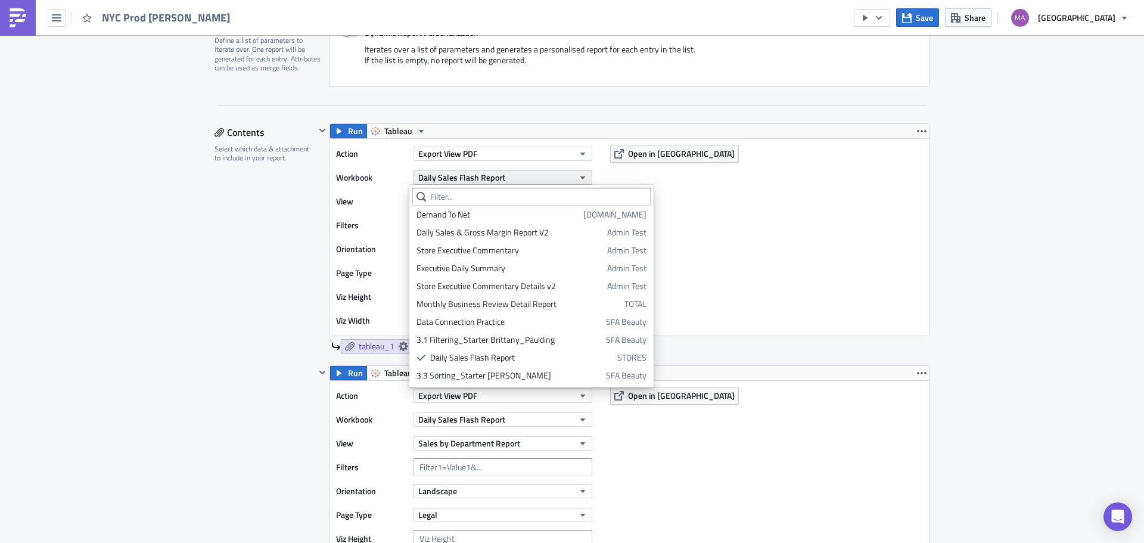
click at [507, 175] on button "Daily Sales Flash Report" at bounding box center [503, 177] width 179 height 14
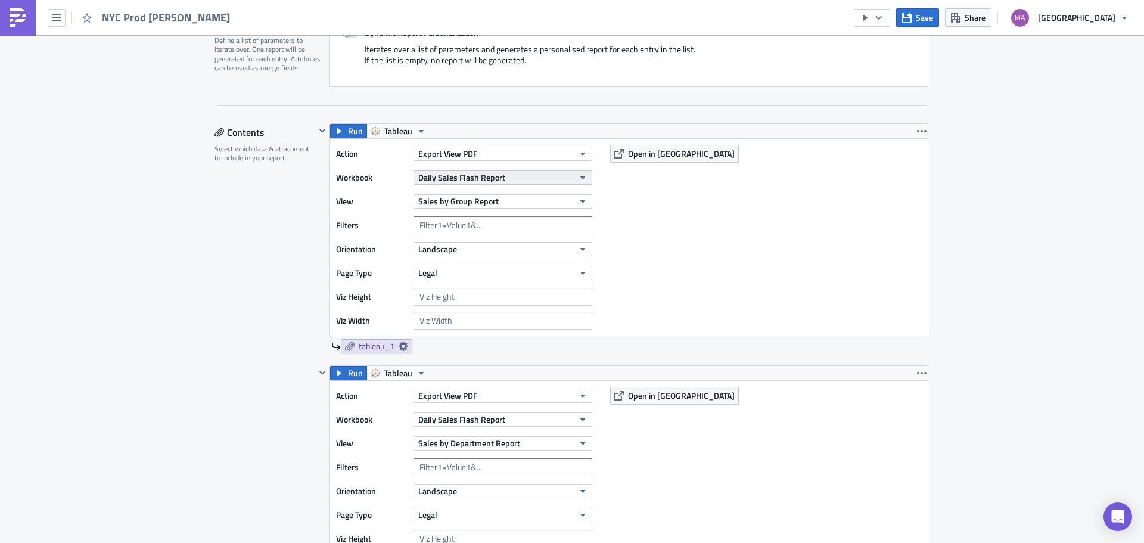
click at [511, 174] on button "Daily Sales Flash Report" at bounding box center [503, 177] width 179 height 14
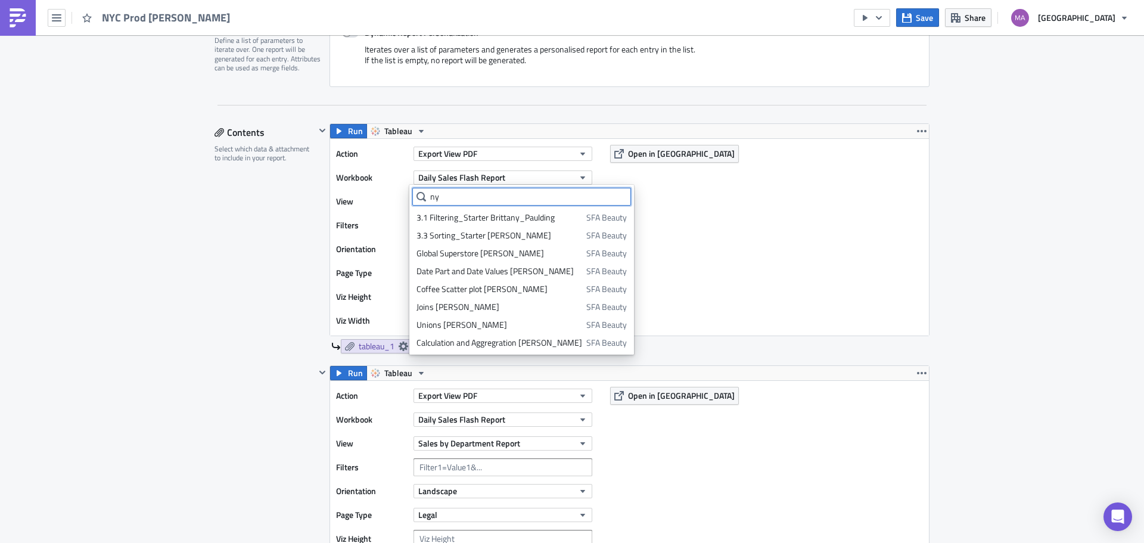
scroll to position [0, 0]
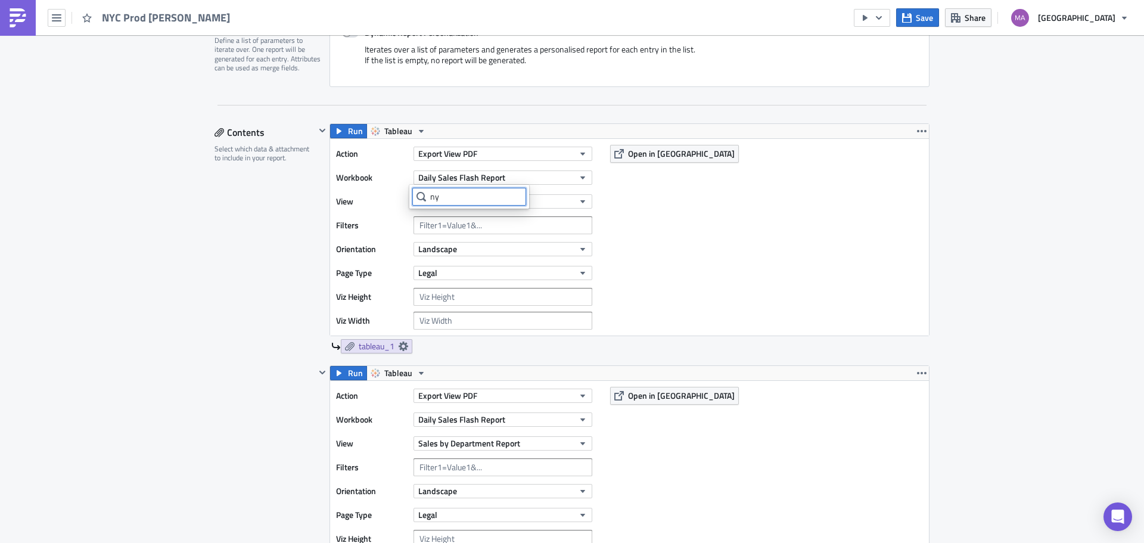
type input "n"
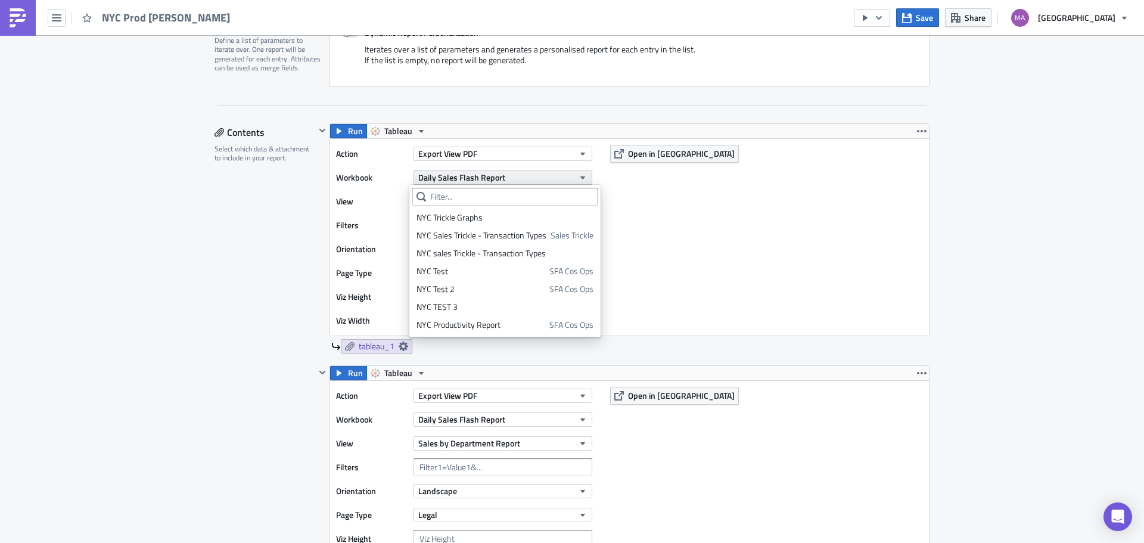
click at [517, 175] on button "Daily Sales Flash Report" at bounding box center [503, 177] width 179 height 14
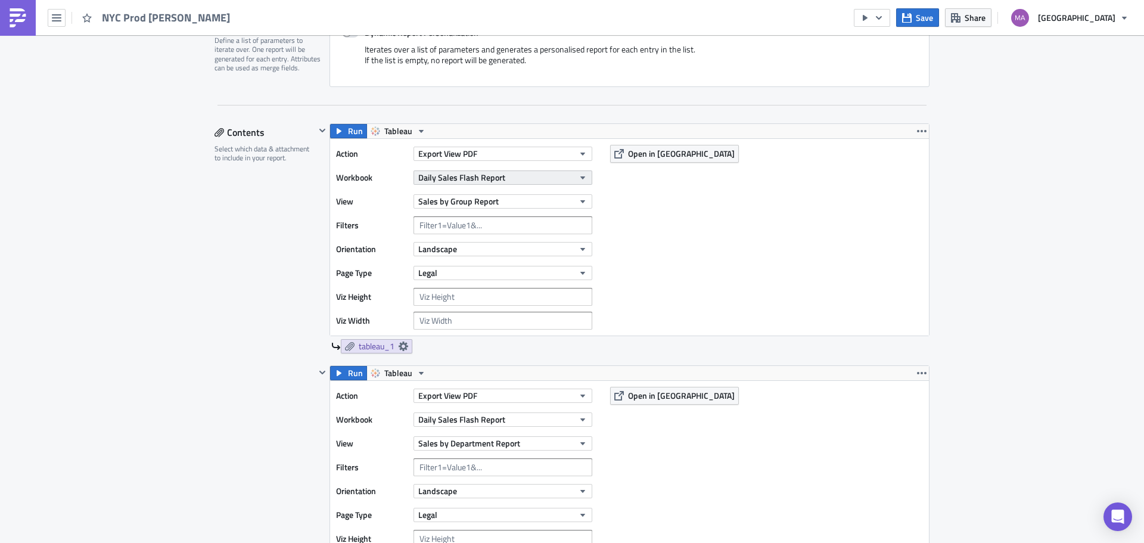
click at [517, 175] on button "Daily Sales Flash Report" at bounding box center [503, 177] width 179 height 14
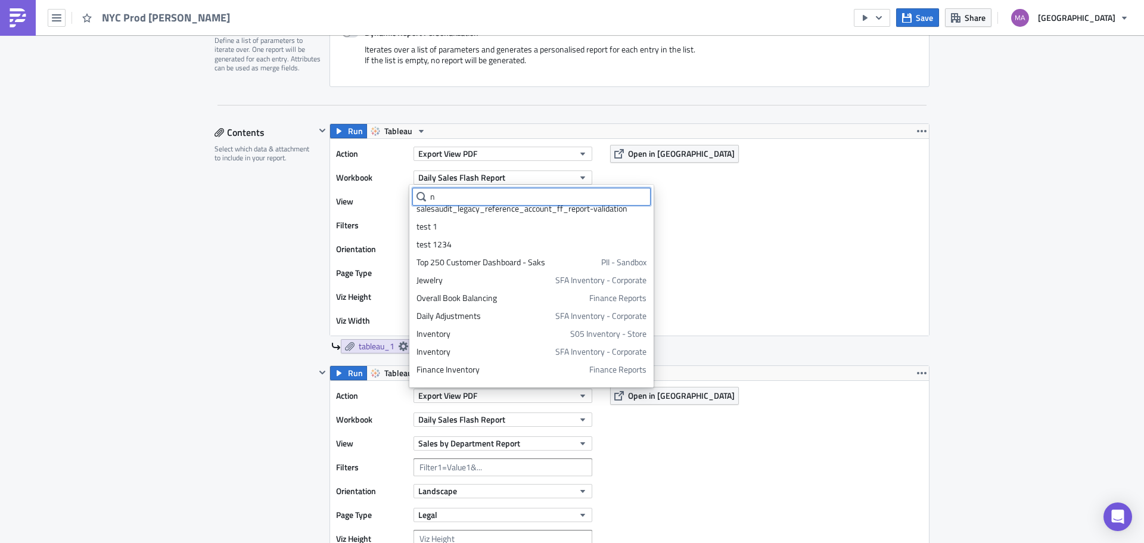
scroll to position [706, 0]
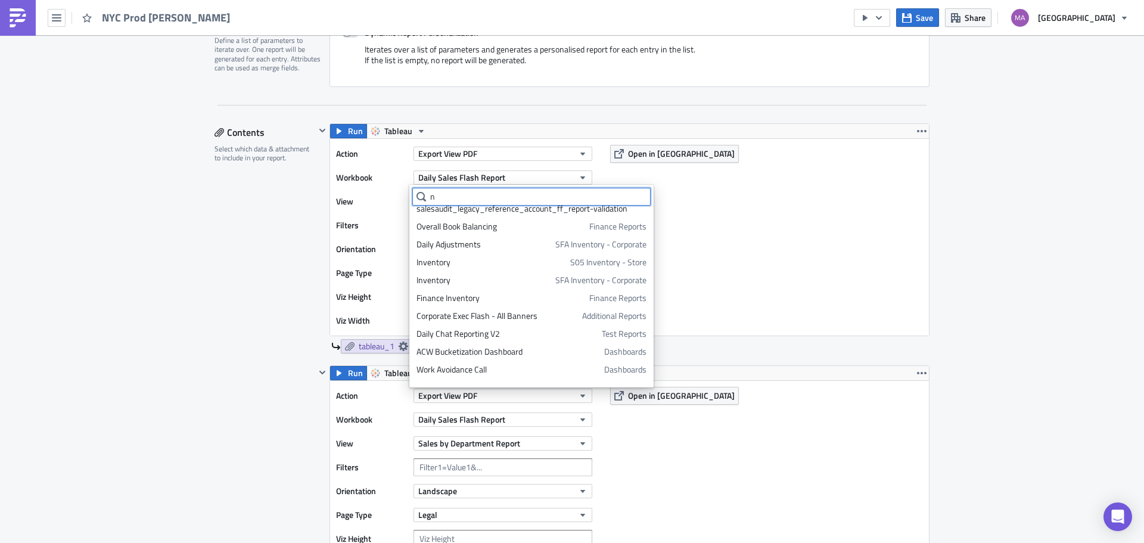
type input "ny"
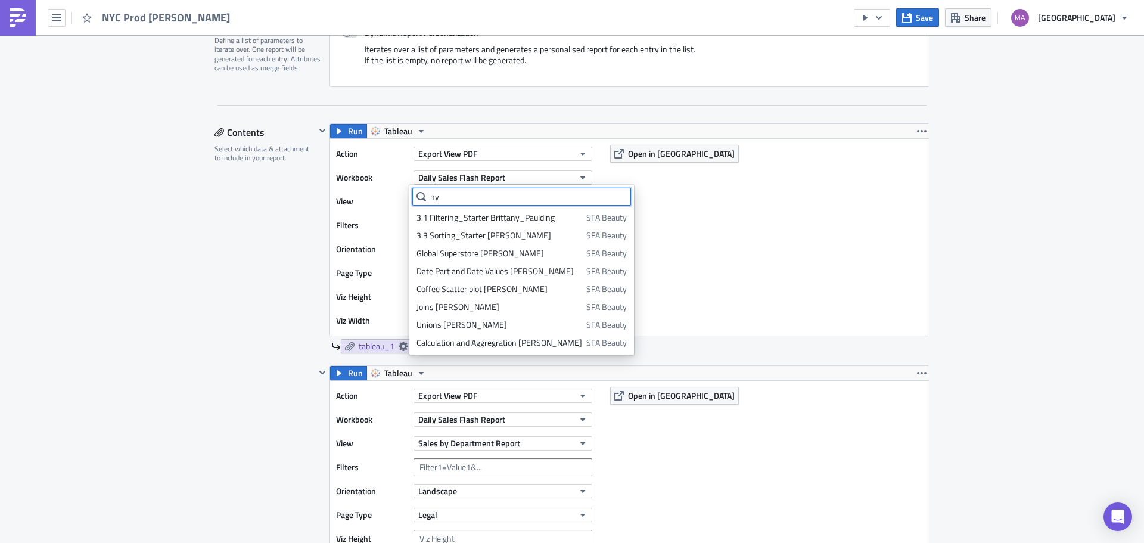
drag, startPoint x: 499, startPoint y: 200, endPoint x: 414, endPoint y: 206, distance: 86.0
click at [414, 206] on div "ny 3.1 Filtering_Starter Brittany_Paulding SFA Beauty 3.3 Sorting_Starter Britt…" at bounding box center [521, 270] width 219 height 164
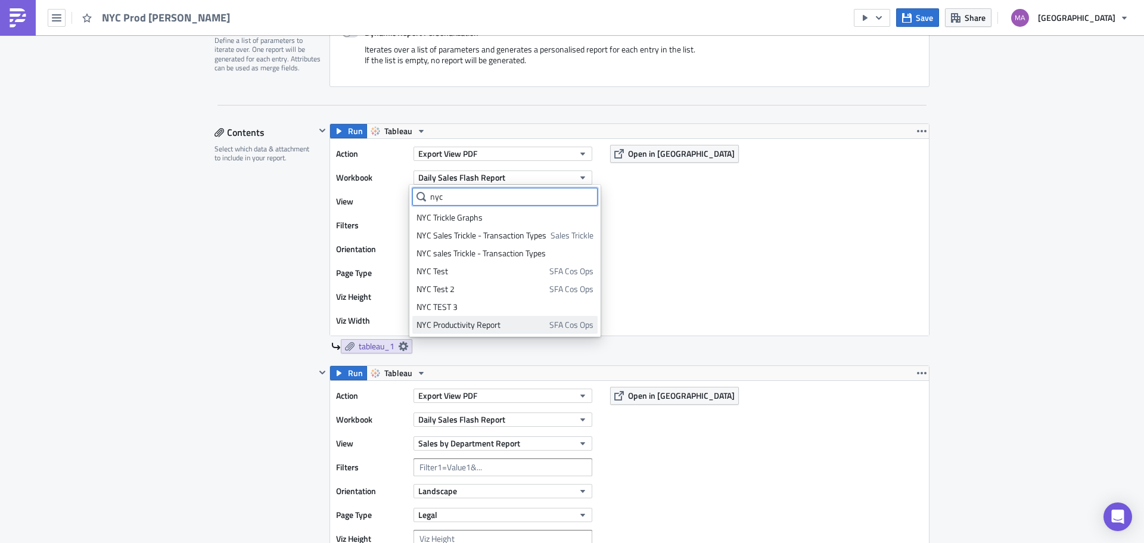
type input "nyc"
click at [504, 324] on div "NYC Productivity Report" at bounding box center [481, 325] width 129 height 12
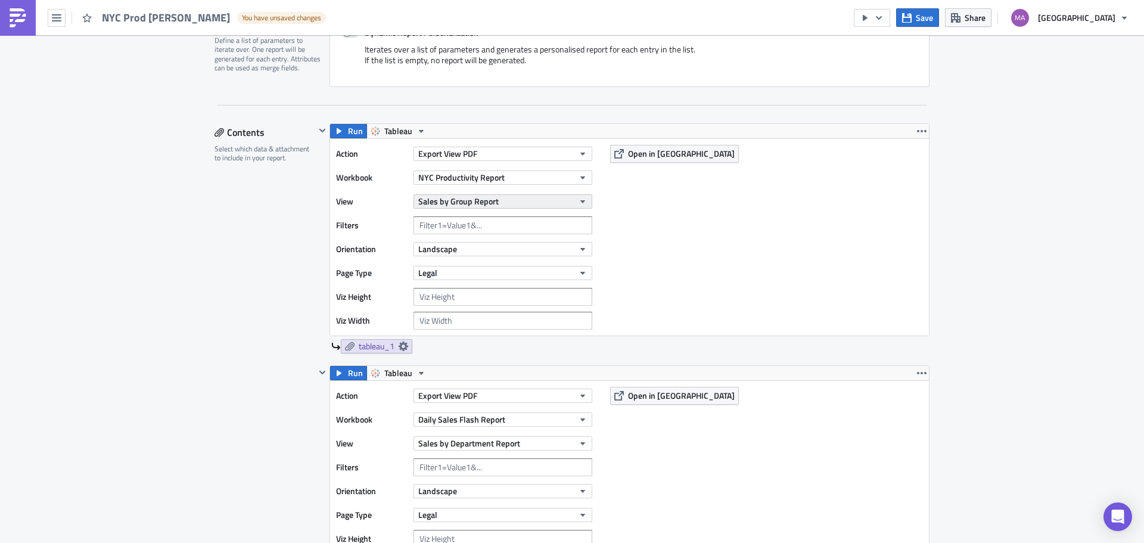
click at [486, 203] on span "Sales by Group Report" at bounding box center [458, 201] width 80 height 13
click at [564, 203] on button "Sales by Group Report" at bounding box center [503, 201] width 179 height 14
click at [552, 201] on button "Sales by Group Report" at bounding box center [503, 201] width 179 height 14
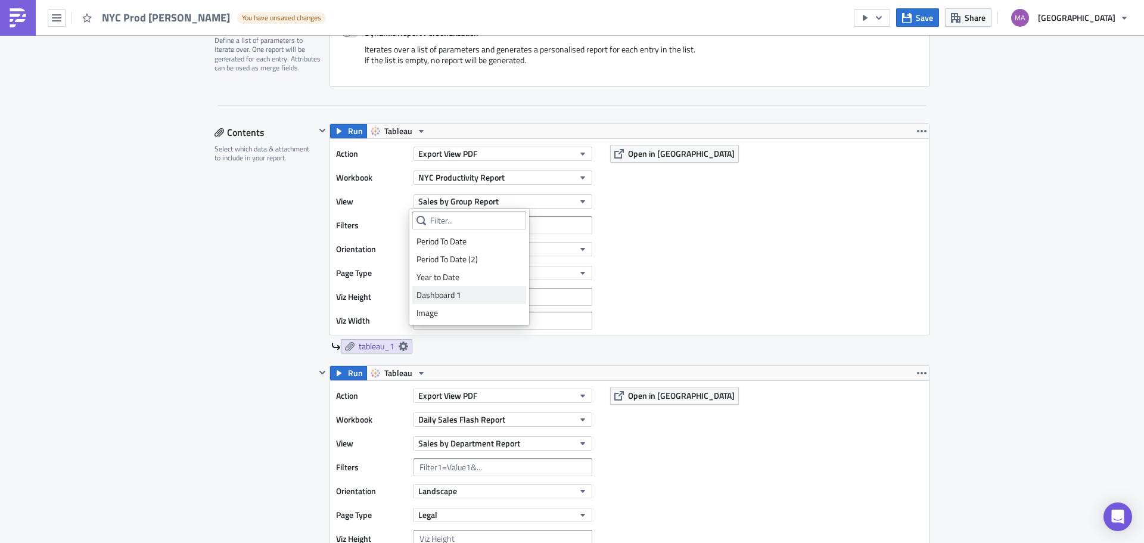
click at [474, 295] on div "Dashboard 1" at bounding box center [469, 295] width 105 height 12
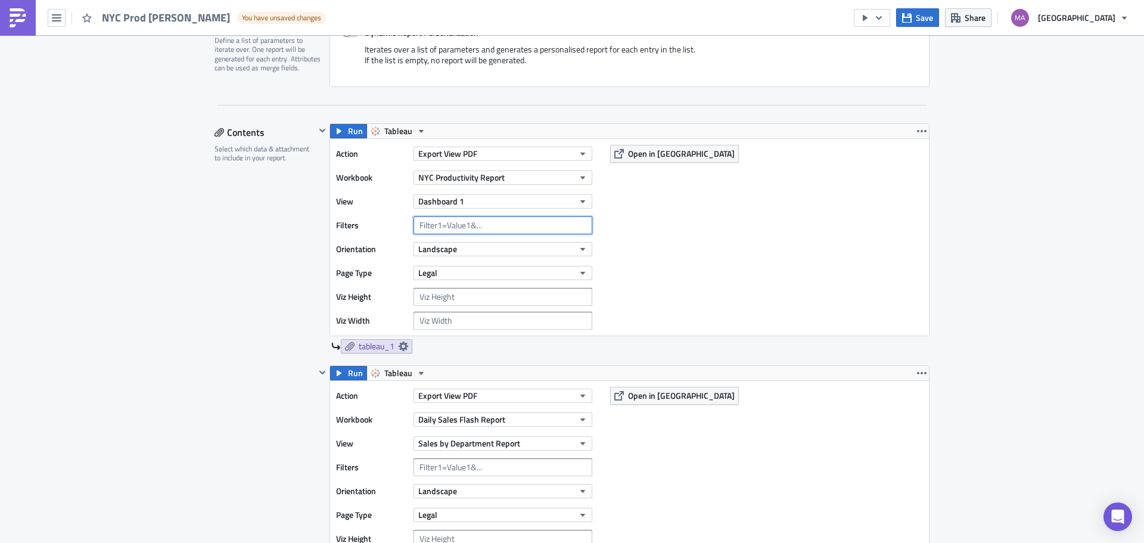
click at [489, 222] on input "text" at bounding box center [503, 225] width 179 height 18
click at [915, 374] on button "button" at bounding box center [922, 373] width 14 height 14
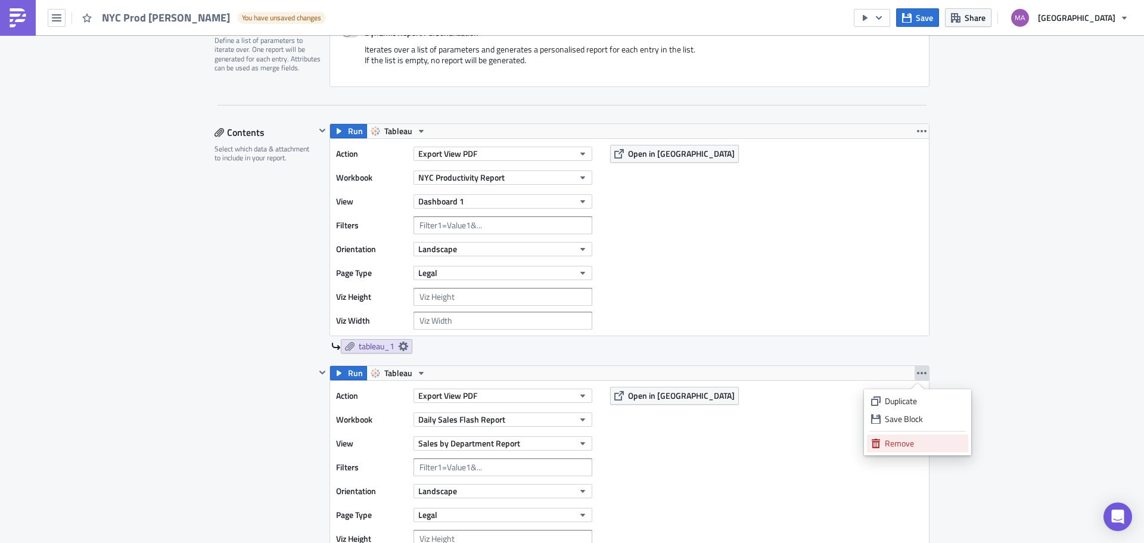
click at [900, 445] on div "Remove" at bounding box center [924, 443] width 79 height 12
checkbox input "false"
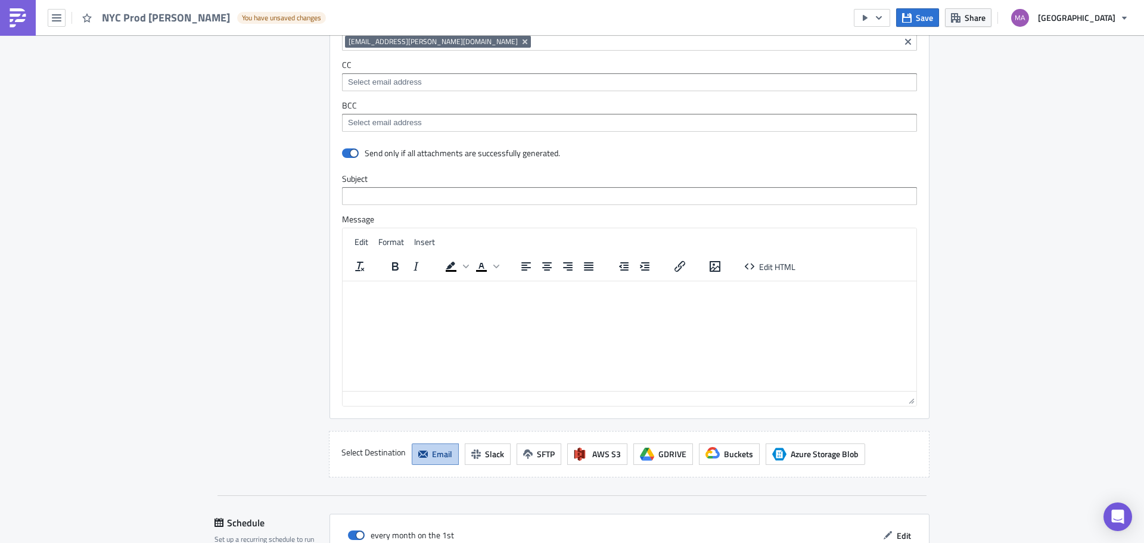
scroll to position [1047, 0]
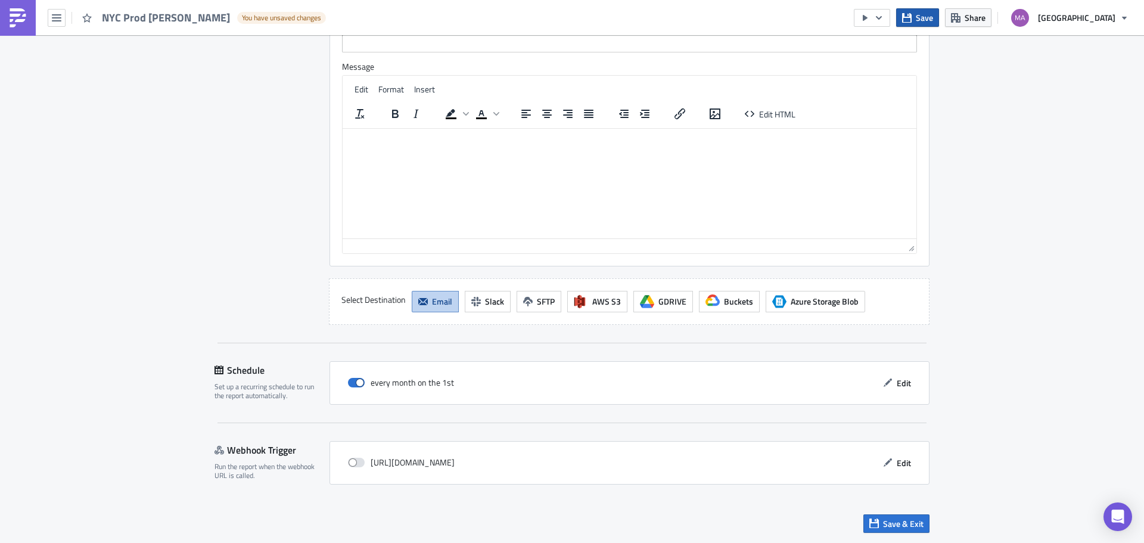
click at [926, 19] on button "Save" at bounding box center [917, 17] width 43 height 18
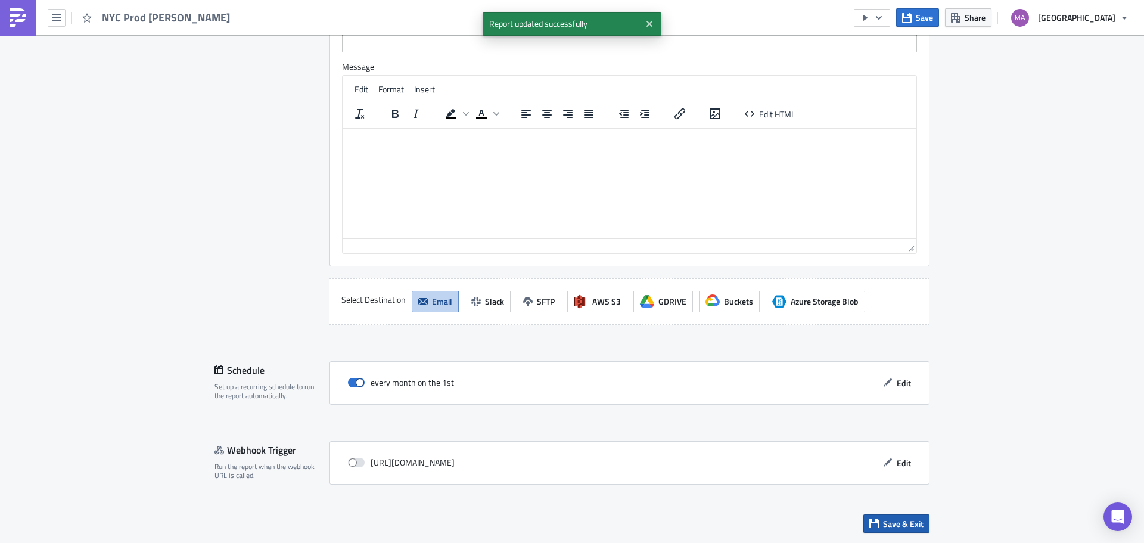
click at [893, 521] on span "Save & Exit" at bounding box center [903, 523] width 41 height 13
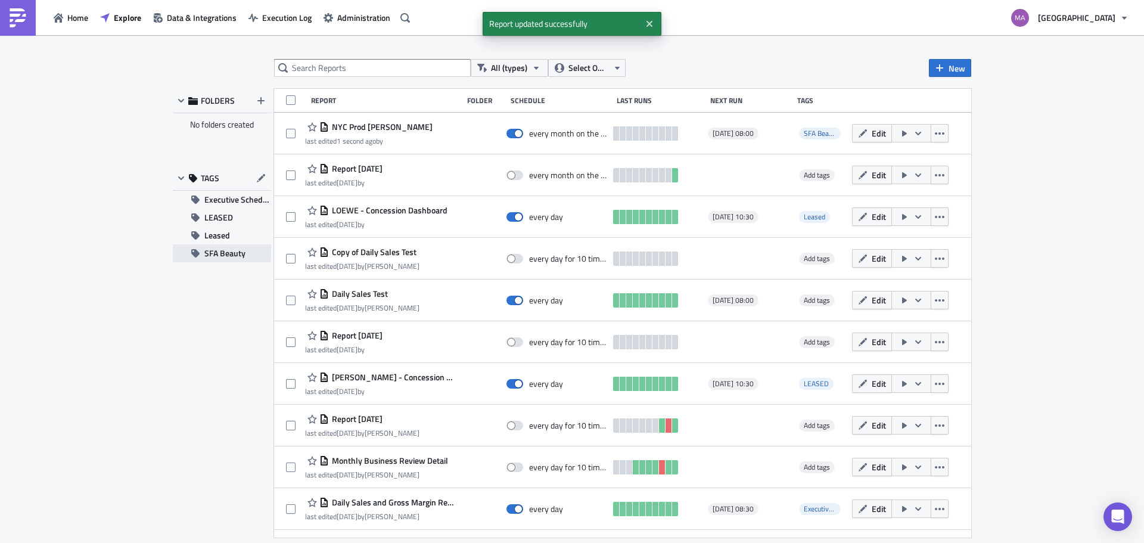
click at [240, 255] on span "SFA Beauty" at bounding box center [224, 253] width 41 height 18
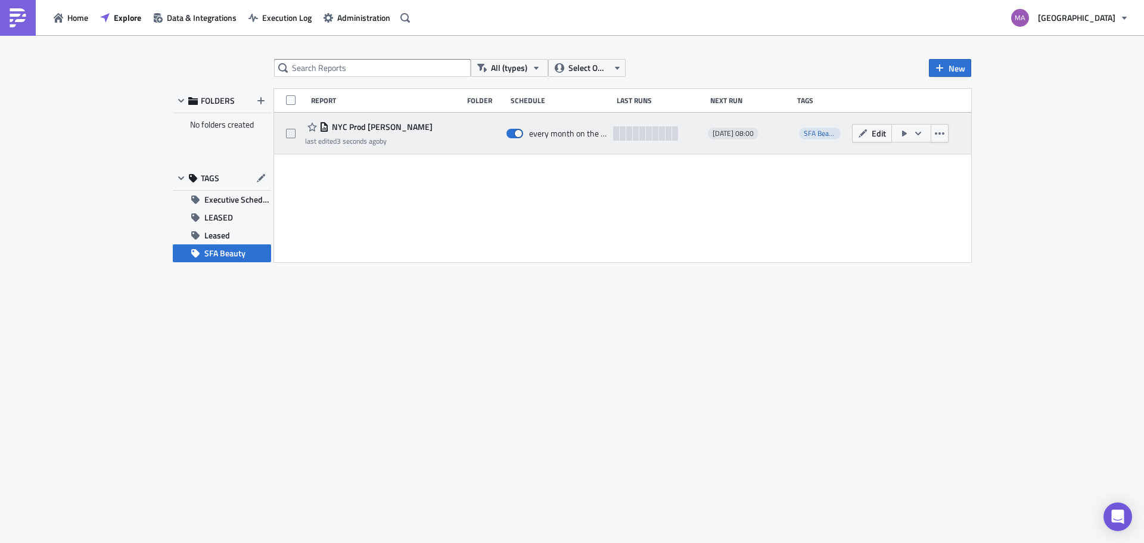
click at [903, 132] on icon "button" at bounding box center [904, 134] width 5 height 6
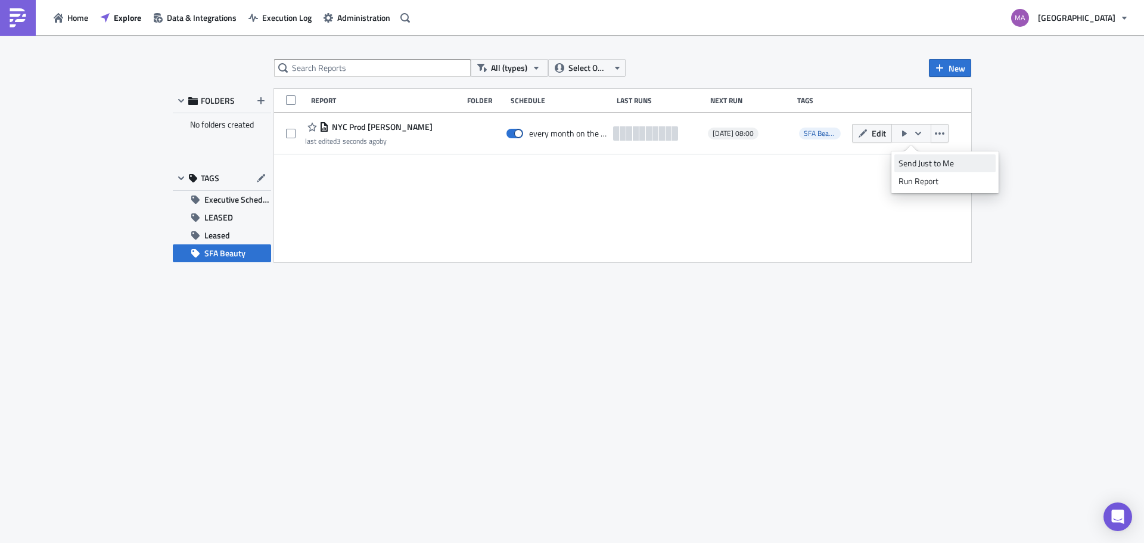
click at [924, 167] on div "Send Just to Me" at bounding box center [945, 163] width 93 height 12
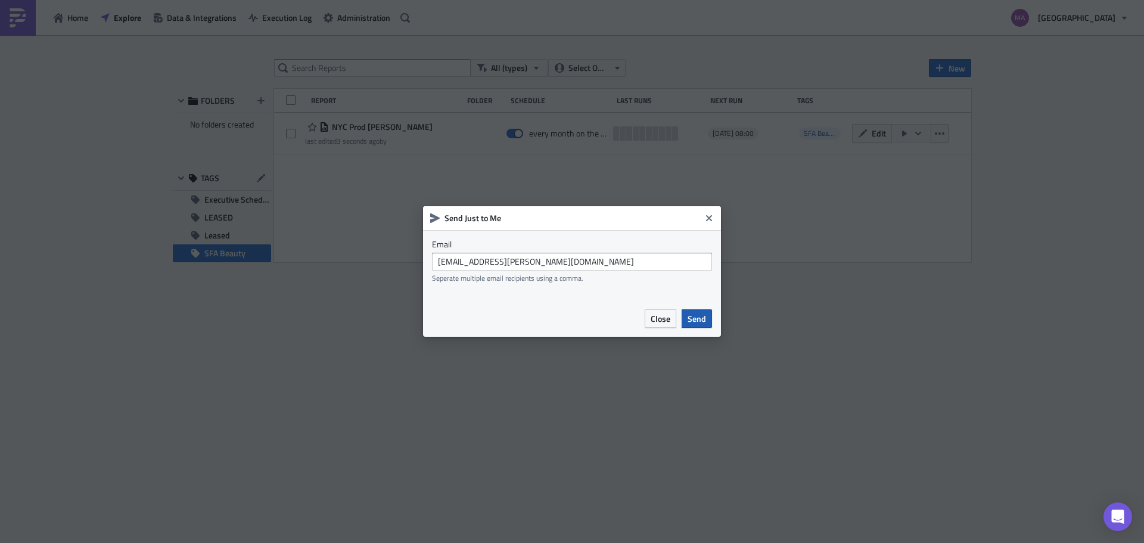
click at [695, 314] on span "Send" at bounding box center [697, 318] width 18 height 13
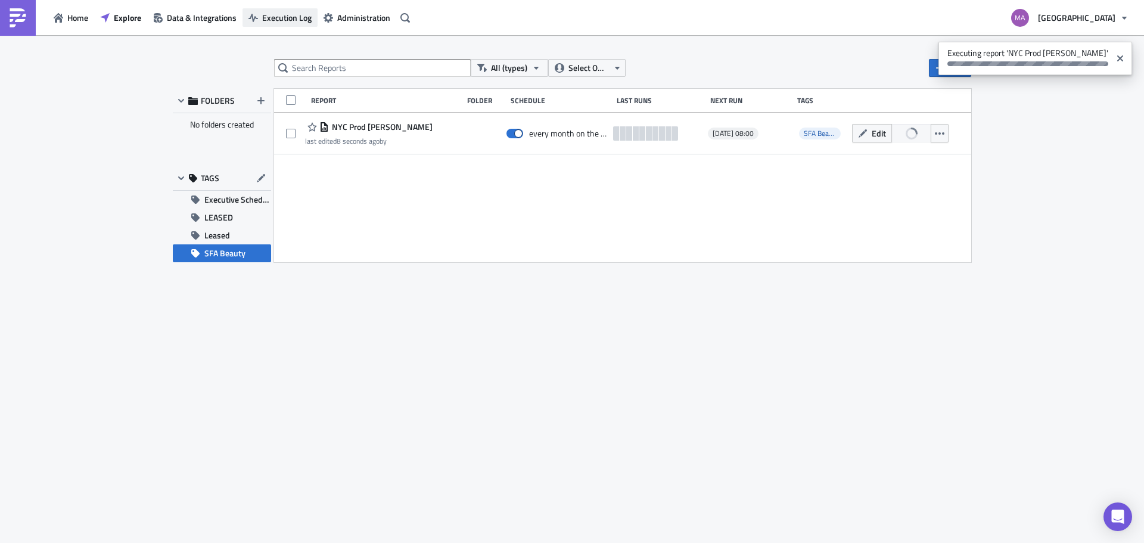
click at [273, 10] on button "Execution Log" at bounding box center [280, 17] width 75 height 18
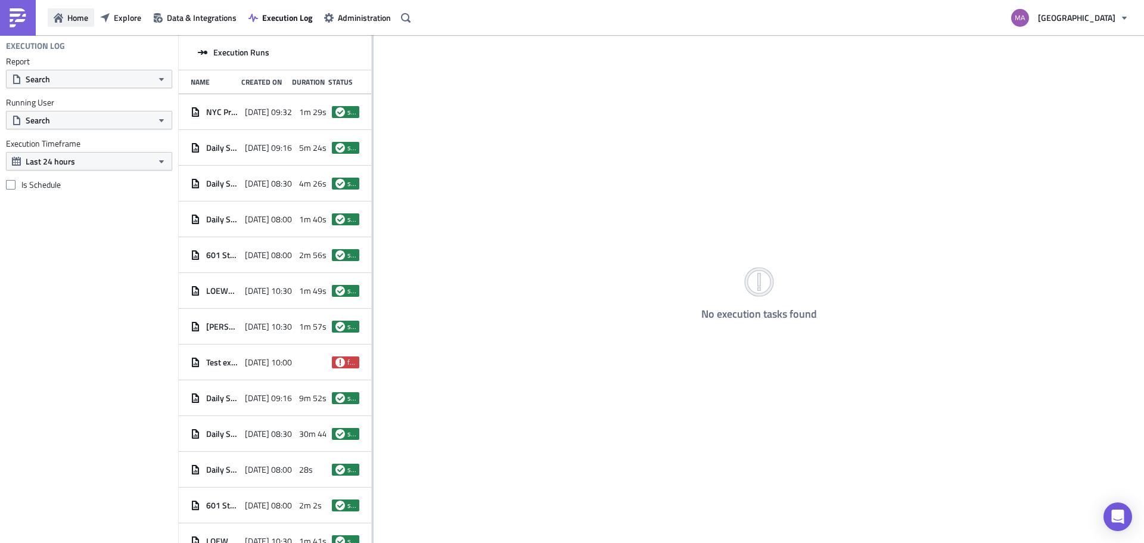
click at [62, 18] on icon "button" at bounding box center [59, 18] width 10 height 10
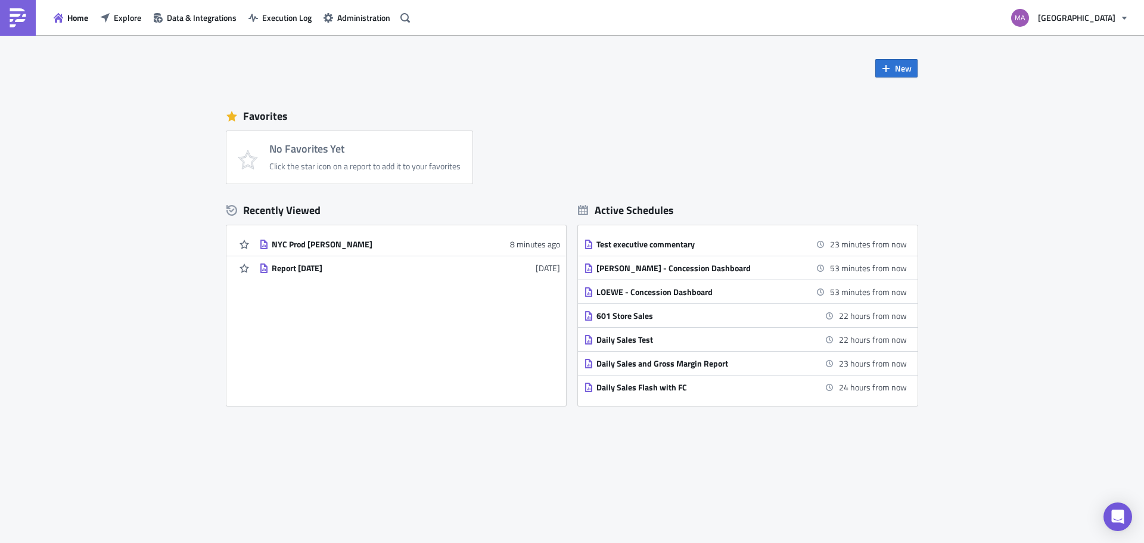
click at [584, 209] on icon at bounding box center [583, 210] width 10 height 10
click at [22, 23] on img at bounding box center [17, 17] width 19 height 19
click at [10, 21] on img at bounding box center [17, 17] width 19 height 19
click at [290, 237] on link "NYC Prod Bobbi 8 minutes ago" at bounding box center [409, 243] width 301 height 23
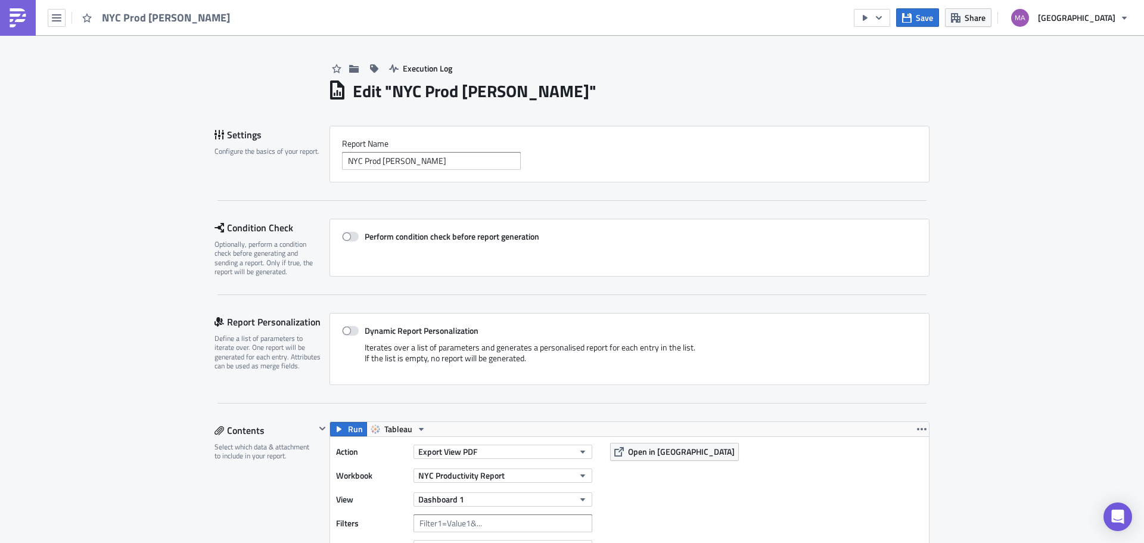
click at [120, 18] on span "NYC Prod [PERSON_NAME]" at bounding box center [166, 18] width 129 height 14
click at [59, 14] on icon "button" at bounding box center [57, 18] width 10 height 10
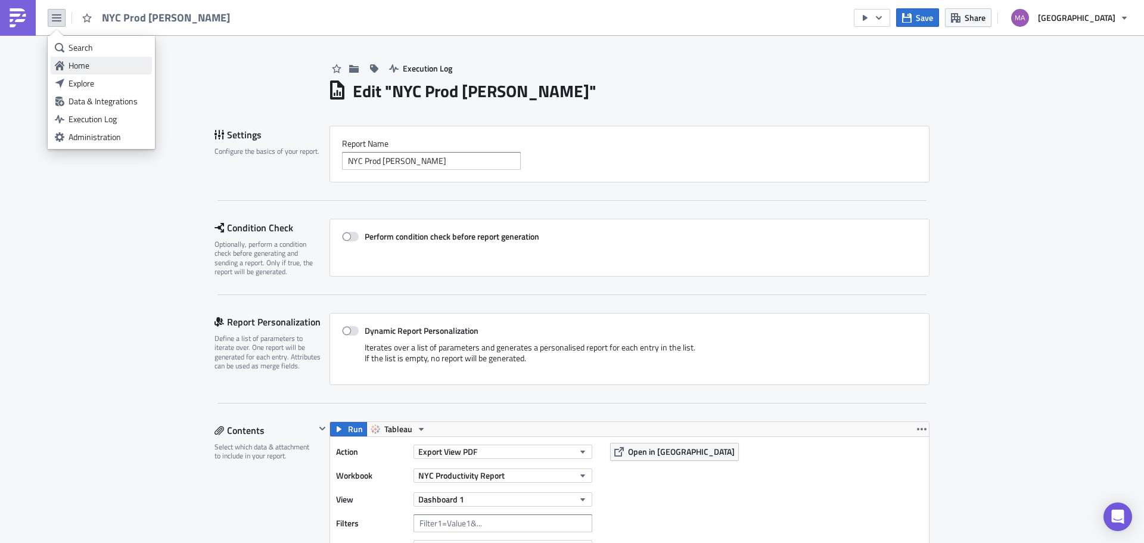
click at [104, 63] on div "Home" at bounding box center [108, 66] width 79 height 12
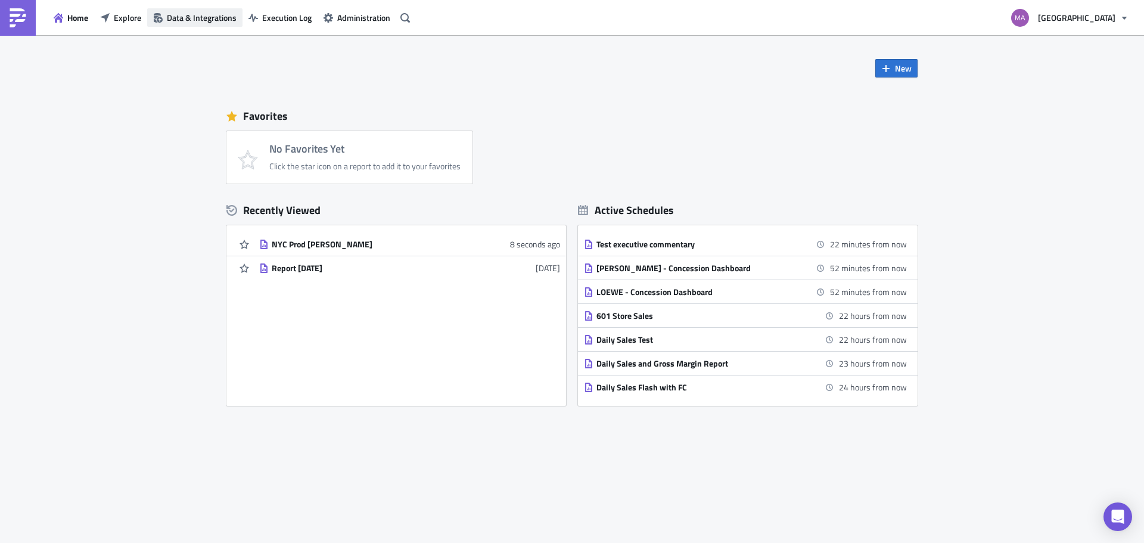
click at [208, 18] on span "Data & Integrations" at bounding box center [202, 17] width 70 height 13
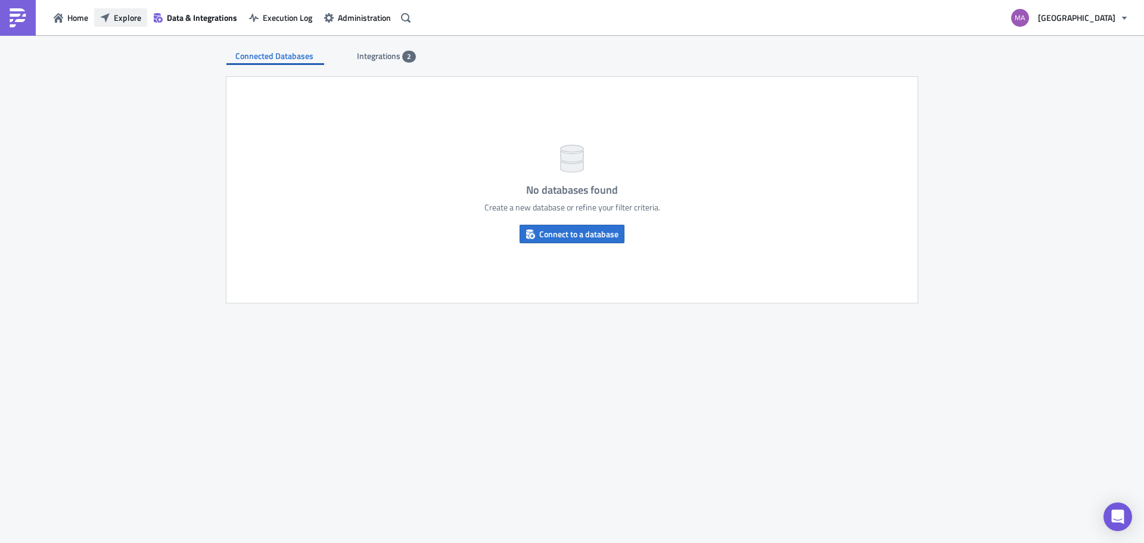
click at [122, 17] on span "Explore" at bounding box center [127, 17] width 27 height 13
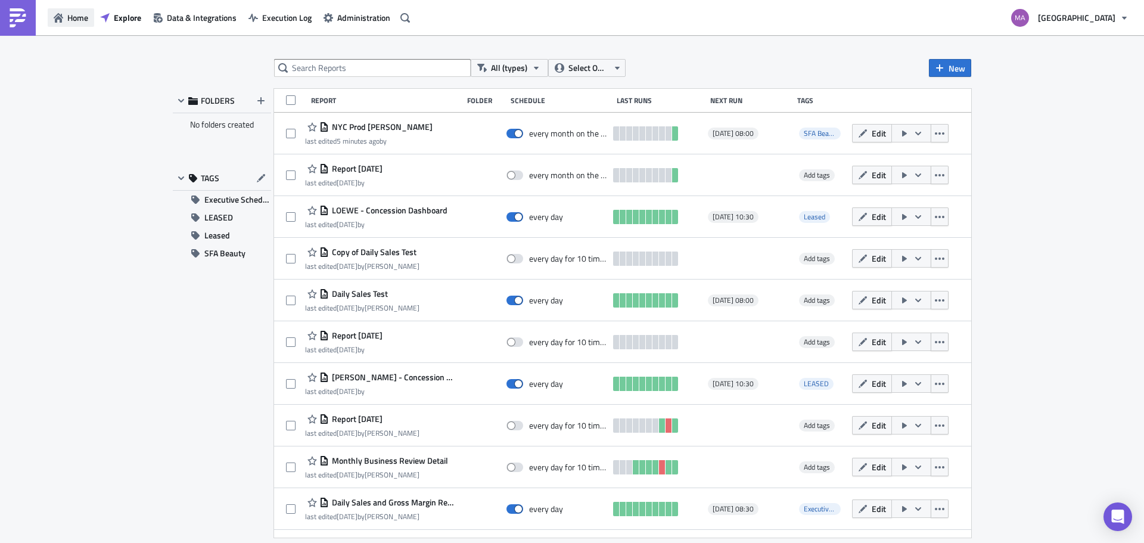
click at [71, 21] on span "Home" at bounding box center [77, 17] width 21 height 13
